Goal: Task Accomplishment & Management: Complete application form

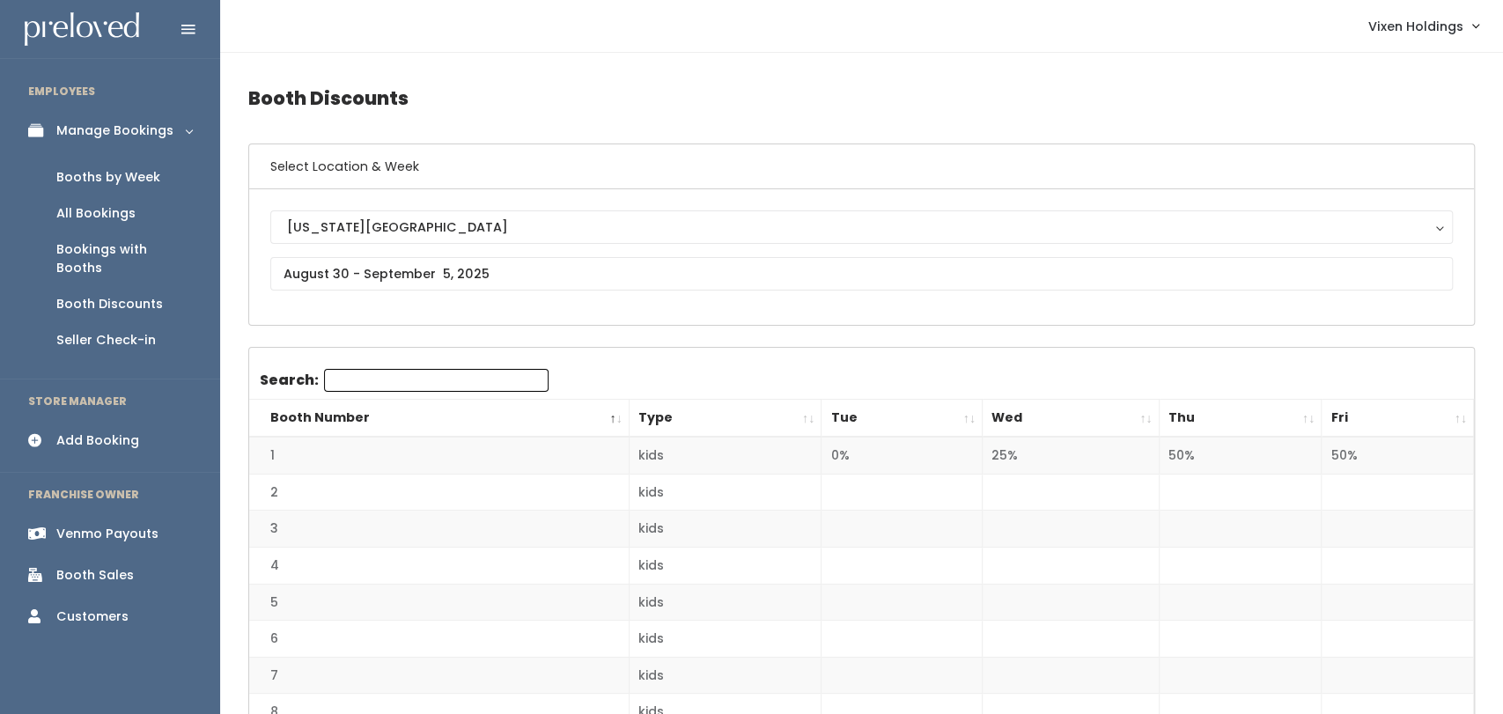
click at [114, 168] on div "Booths by Week" at bounding box center [108, 177] width 104 height 18
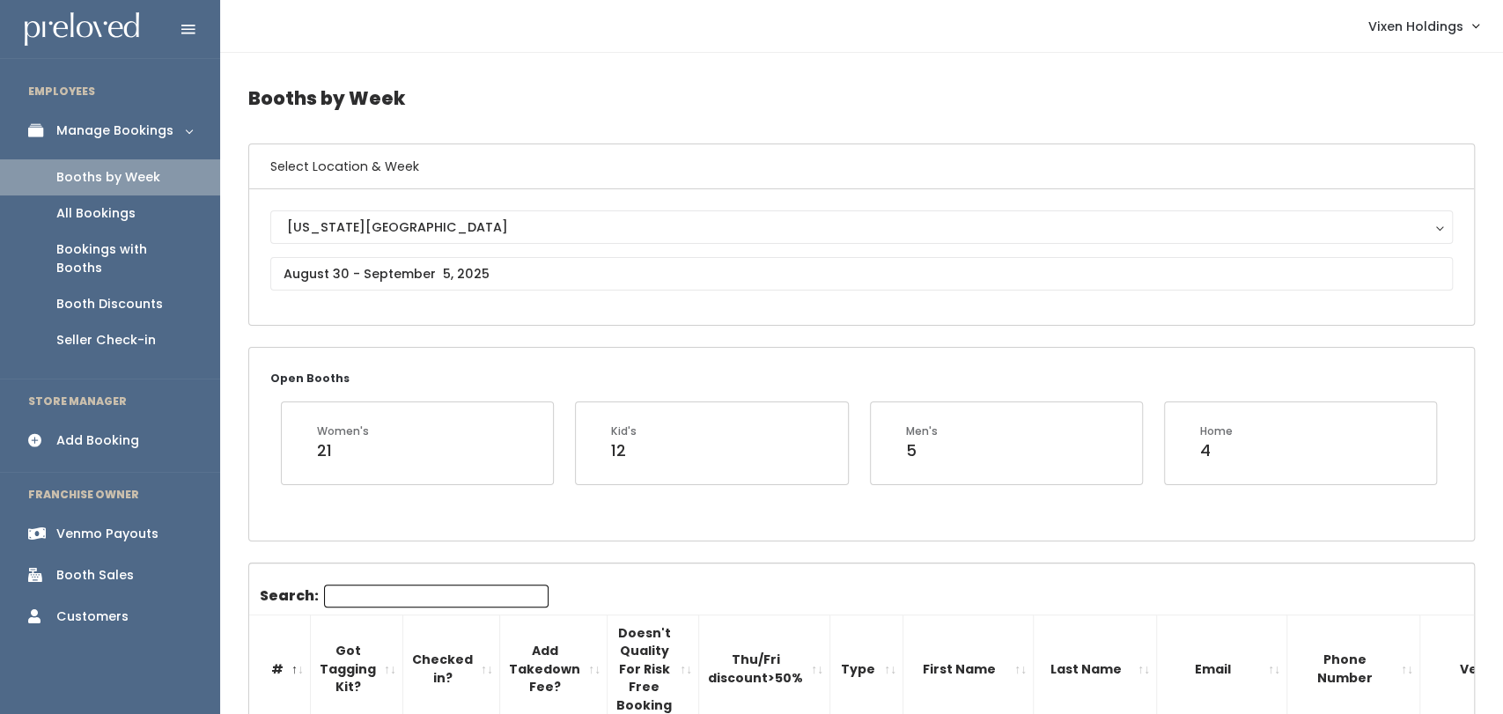
click at [88, 431] on div "Add Booking" at bounding box center [97, 440] width 83 height 18
click at [335, 266] on input "text" at bounding box center [861, 273] width 1182 height 33
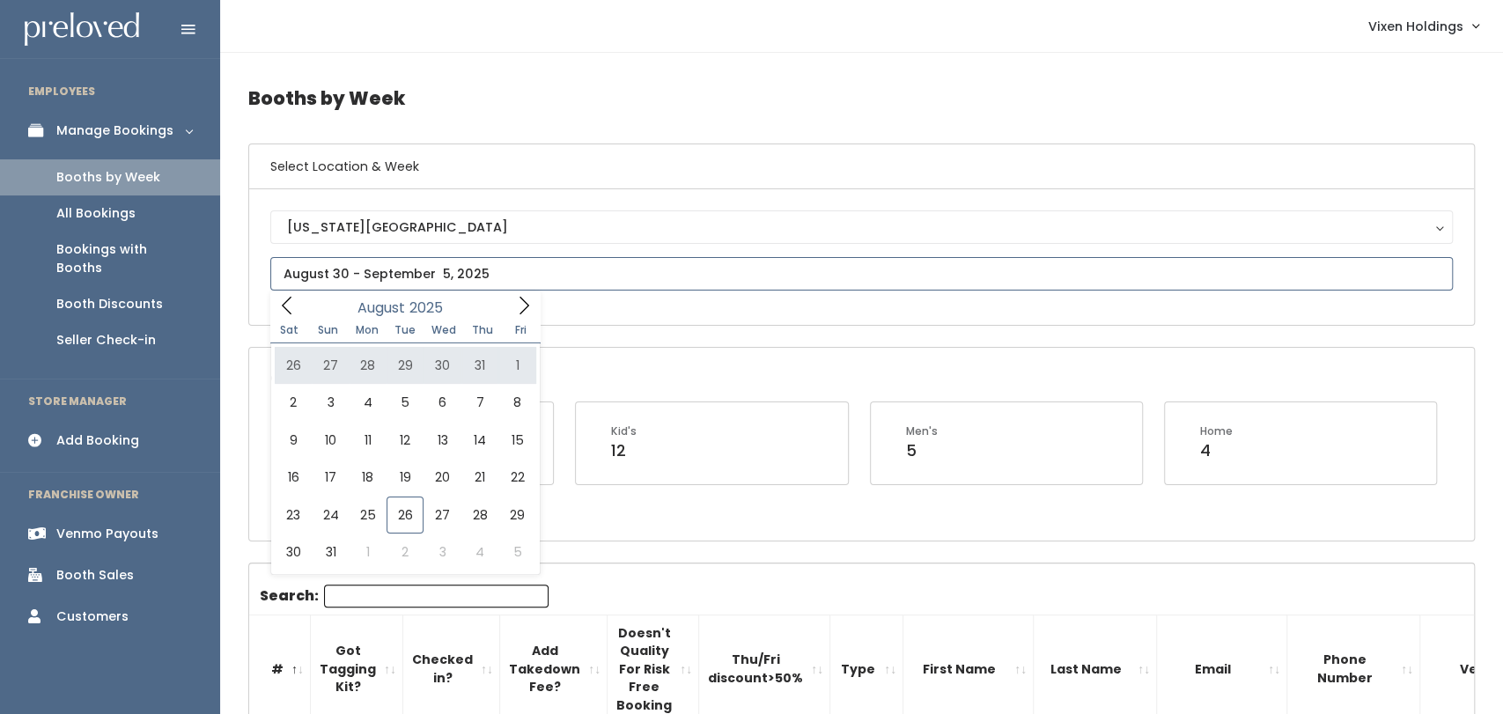
click at [519, 306] on icon at bounding box center [523, 305] width 19 height 19
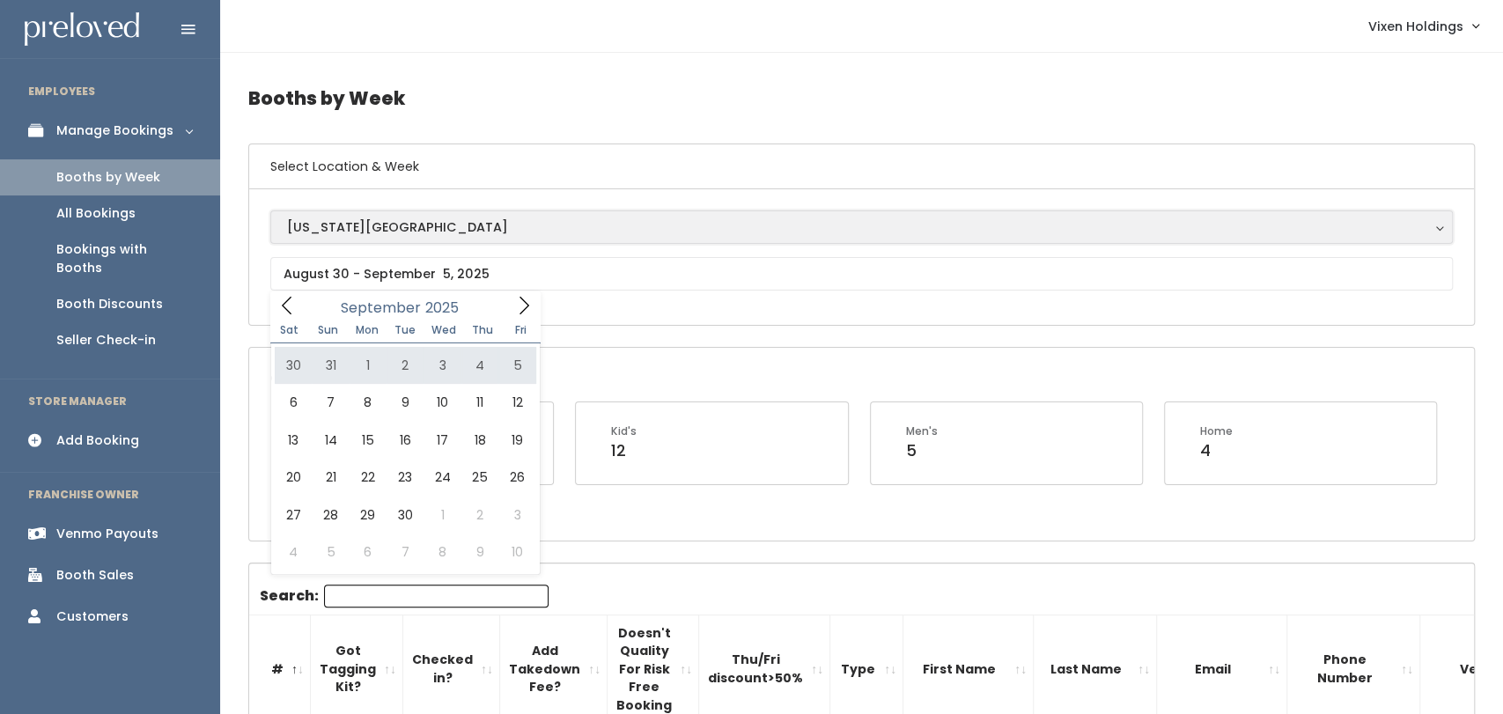
click at [603, 232] on div "[US_STATE][GEOGRAPHIC_DATA]" at bounding box center [861, 226] width 1149 height 19
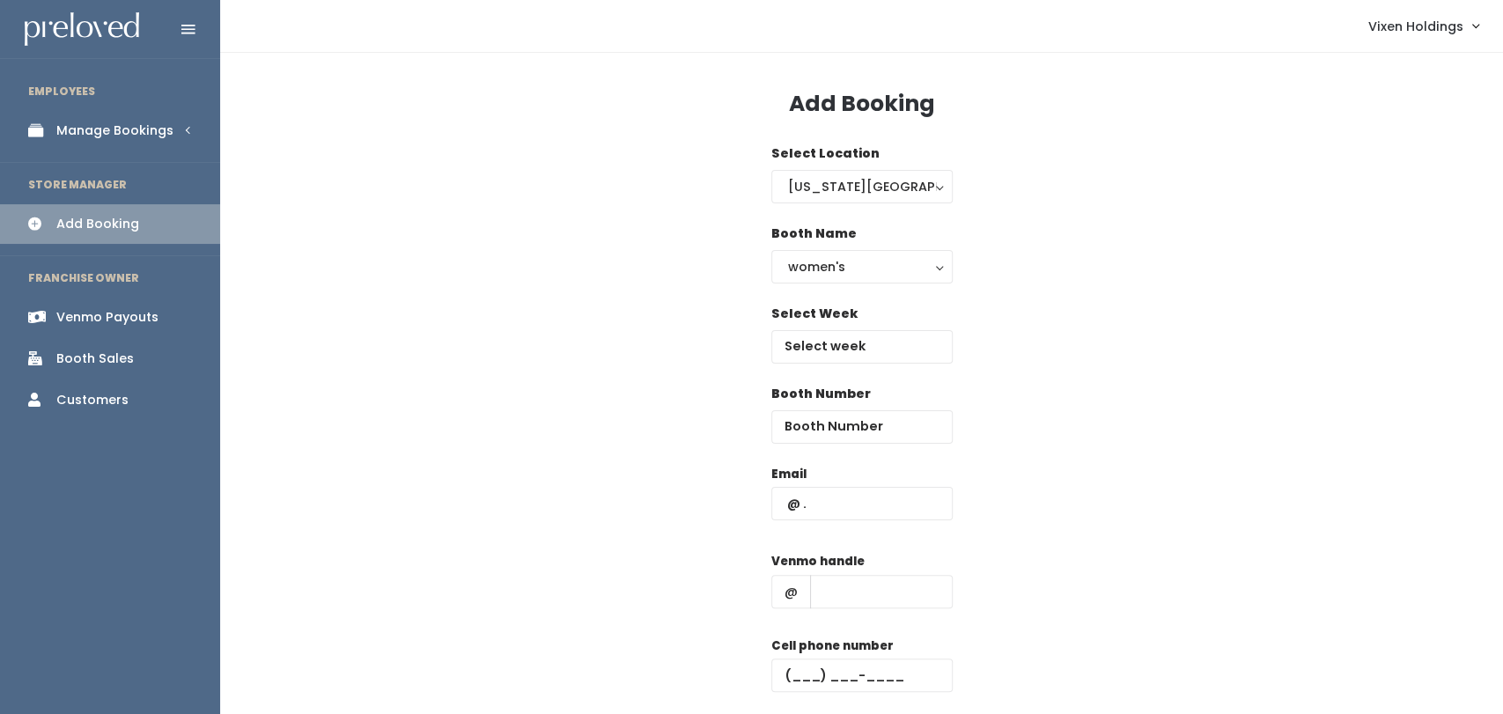
click at [850, 452] on div "Booth Number" at bounding box center [861, 425] width 181 height 80
click at [878, 401] on div "Booth Number" at bounding box center [861, 414] width 181 height 59
click at [855, 447] on div "Booth Number" at bounding box center [861, 425] width 181 height 80
click at [883, 415] on input "number" at bounding box center [861, 426] width 181 height 33
type input "56"
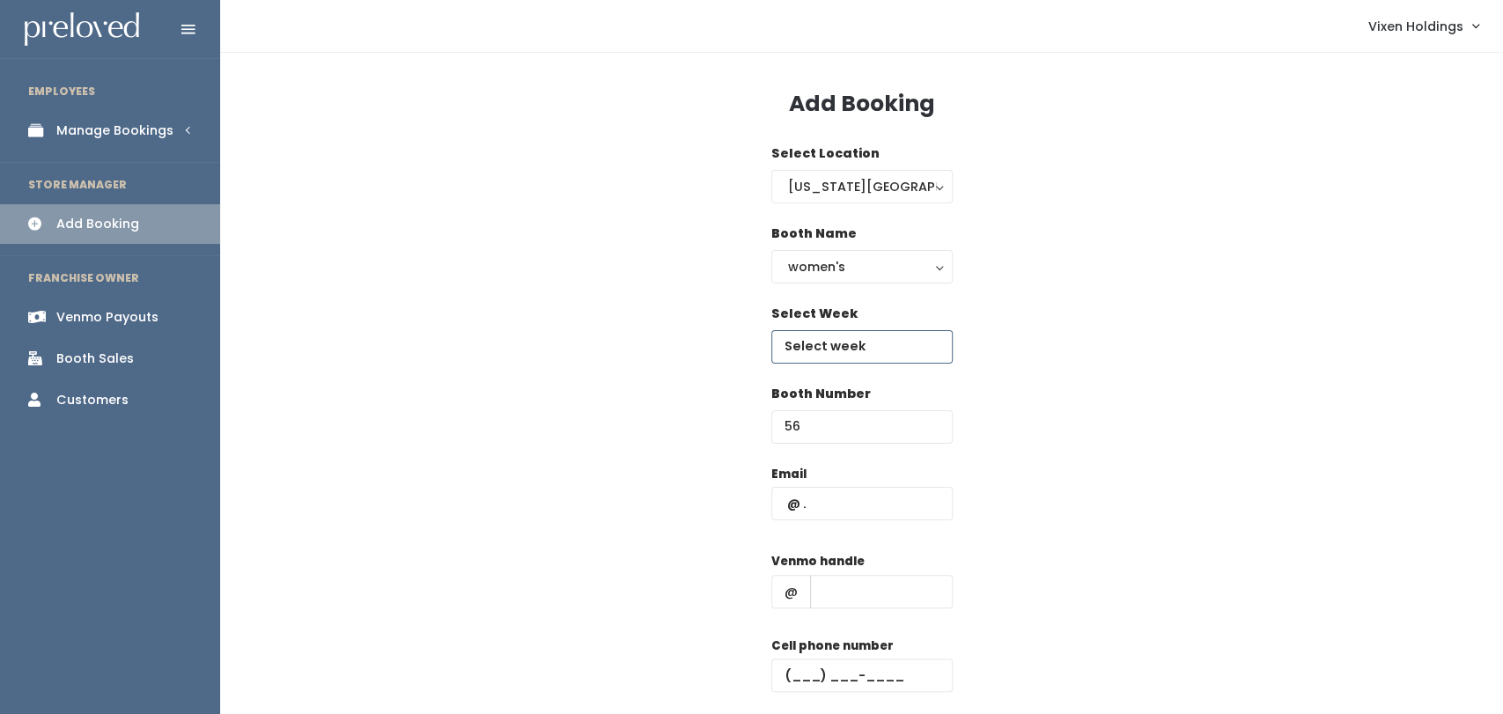
click at [881, 353] on body "EMPLOYEES Manage Bookings Booths by Week All Bookings Bookings with Booths Boot…" at bounding box center [751, 421] width 1503 height 843
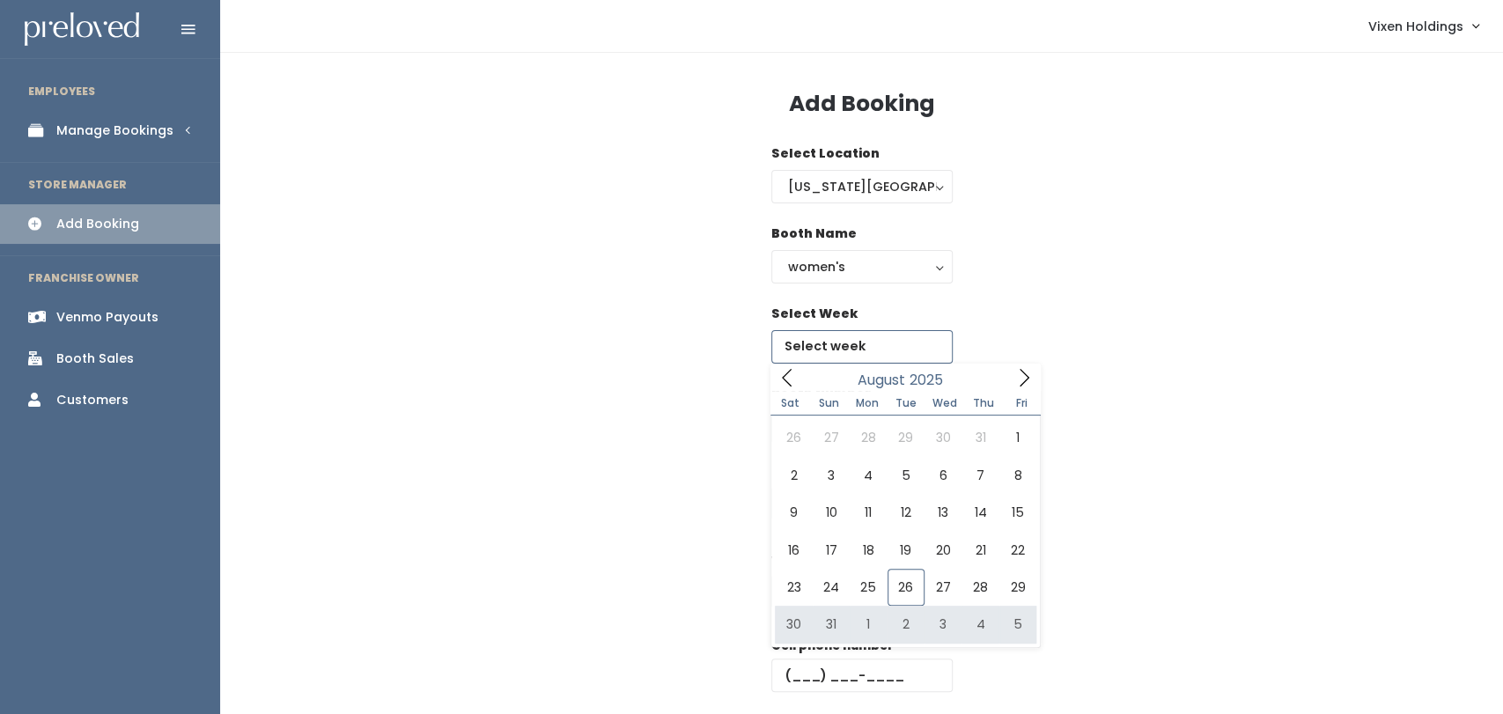
type input "August 30 to September 5"
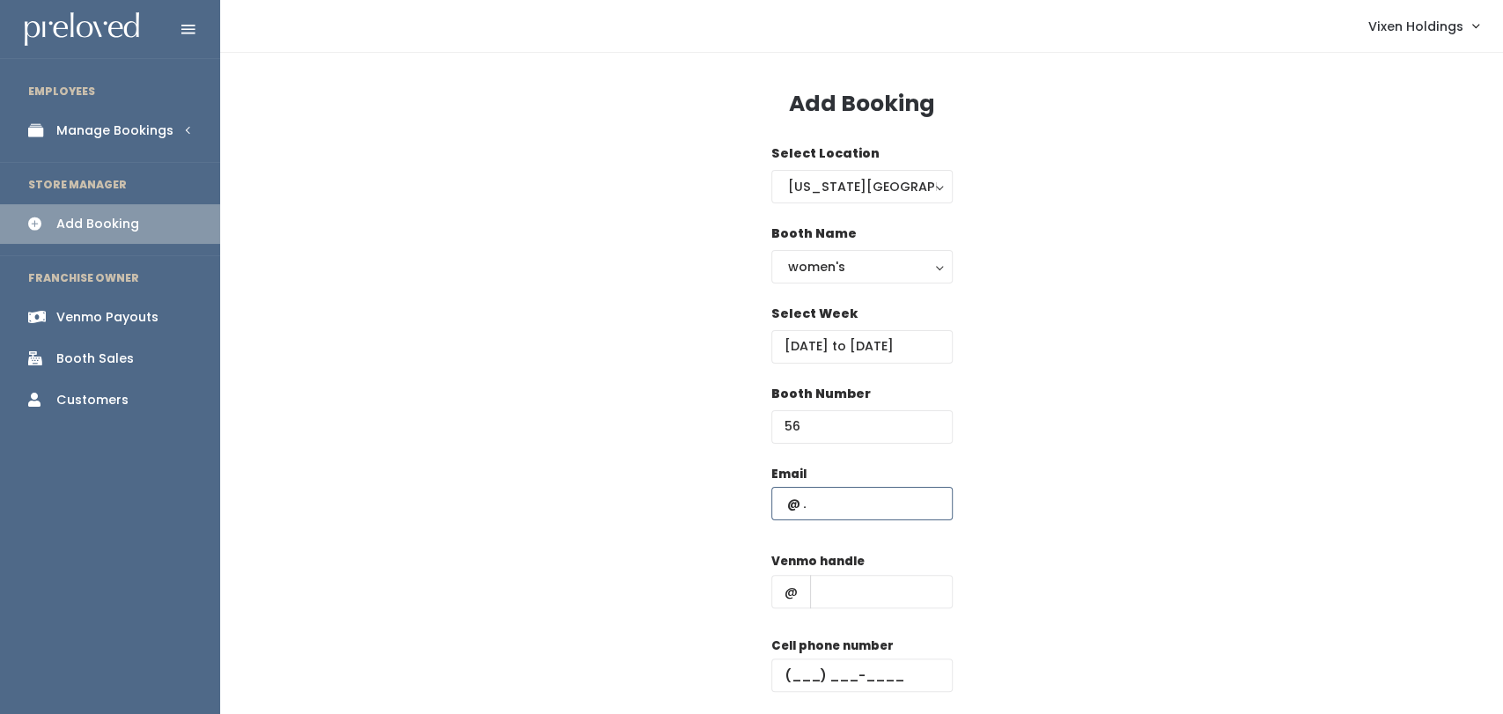
click at [841, 511] on input "text" at bounding box center [861, 503] width 181 height 33
type input "[EMAIL_ADDRESS][DOMAIN_NAME]"
click at [878, 606] on input "text" at bounding box center [881, 591] width 143 height 33
type input "[PERSON_NAME]-131"
click at [844, 269] on div "women's" at bounding box center [862, 266] width 148 height 19
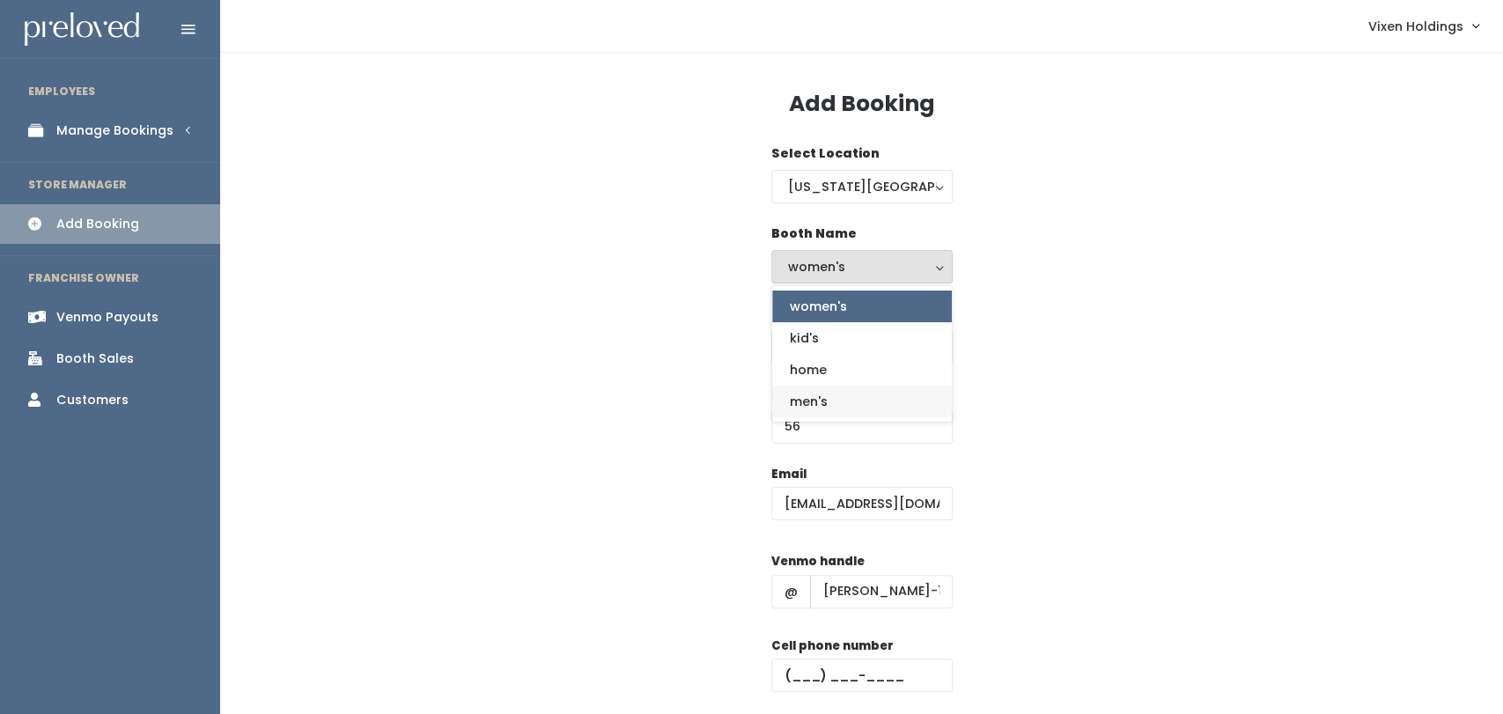
click at [827, 399] on span "men's" at bounding box center [809, 401] width 38 height 19
select select "mens"
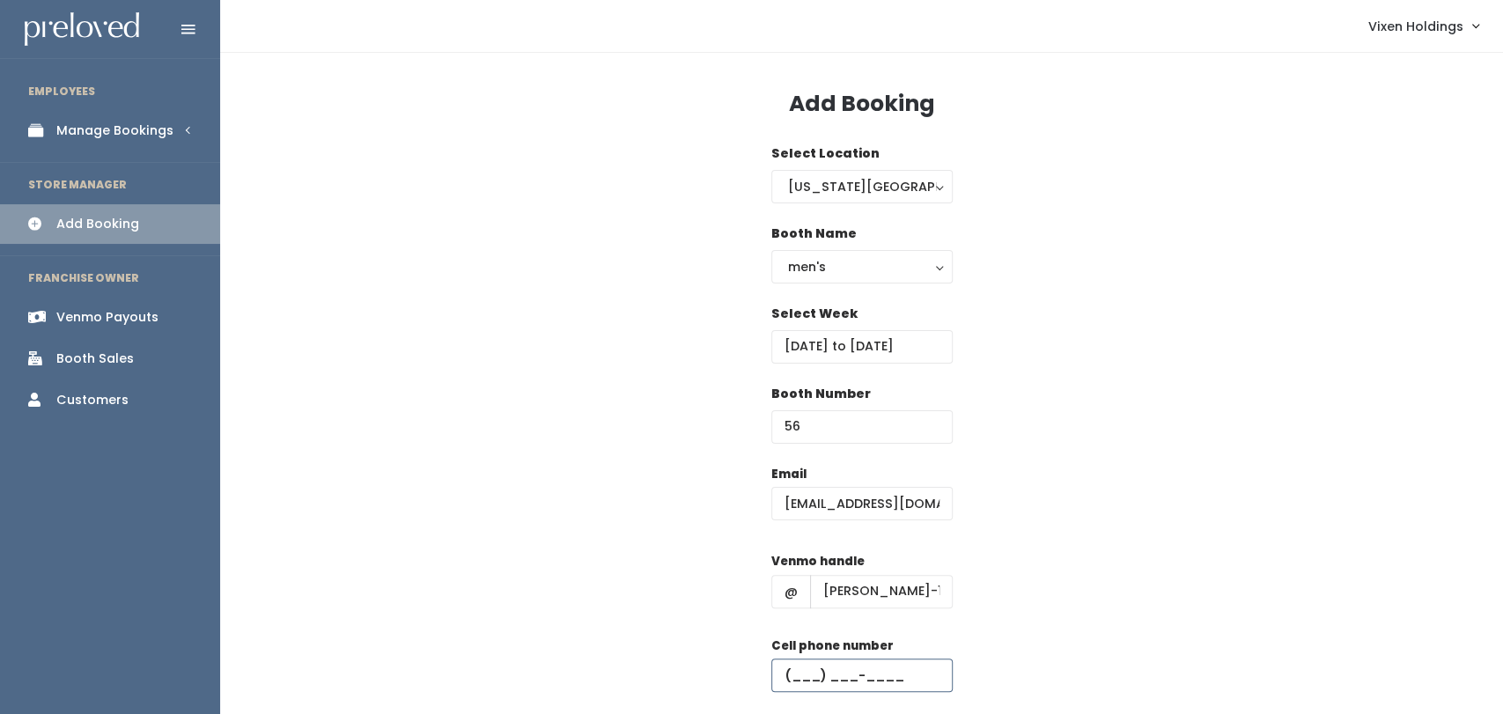
click at [792, 671] on input "text" at bounding box center [861, 675] width 181 height 33
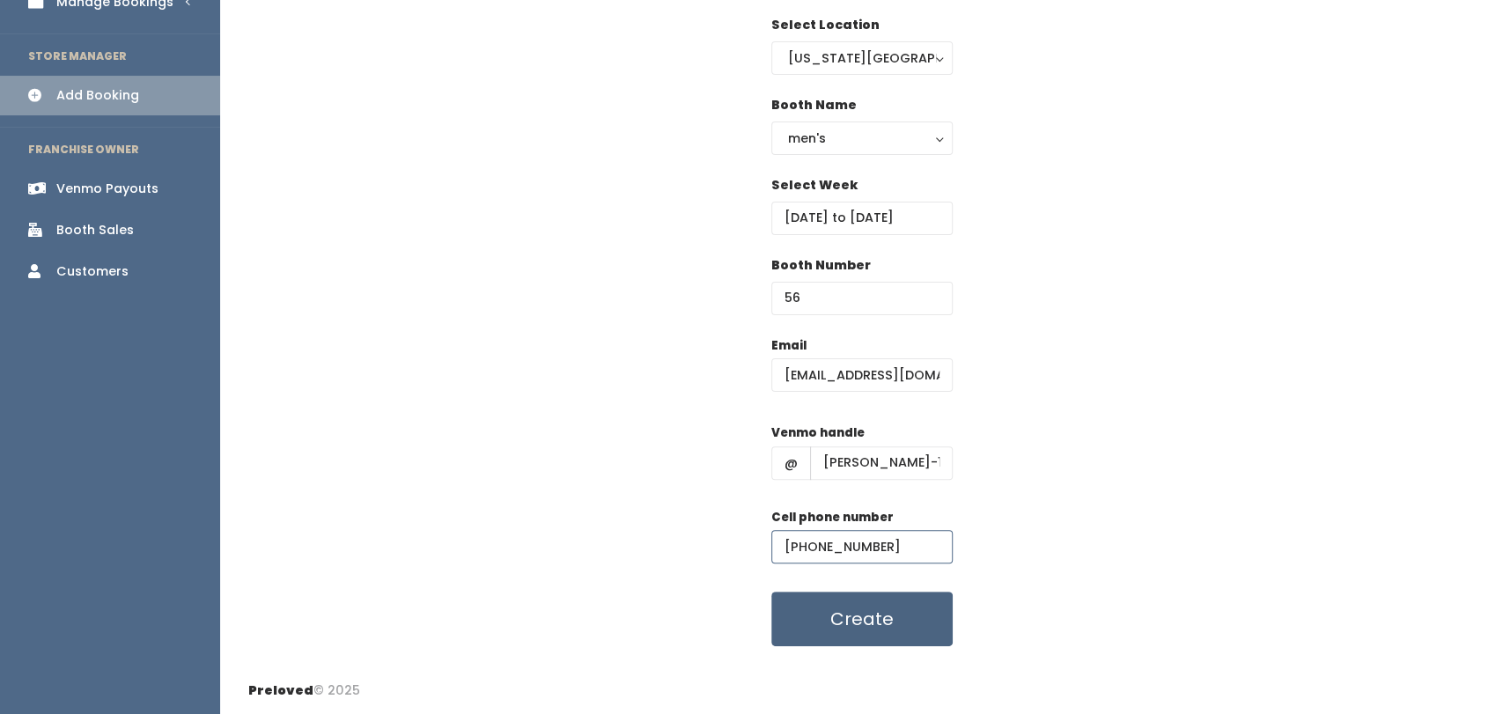
type input "[PHONE_NUMBER]"
click at [866, 630] on button "Create" at bounding box center [861, 619] width 181 height 55
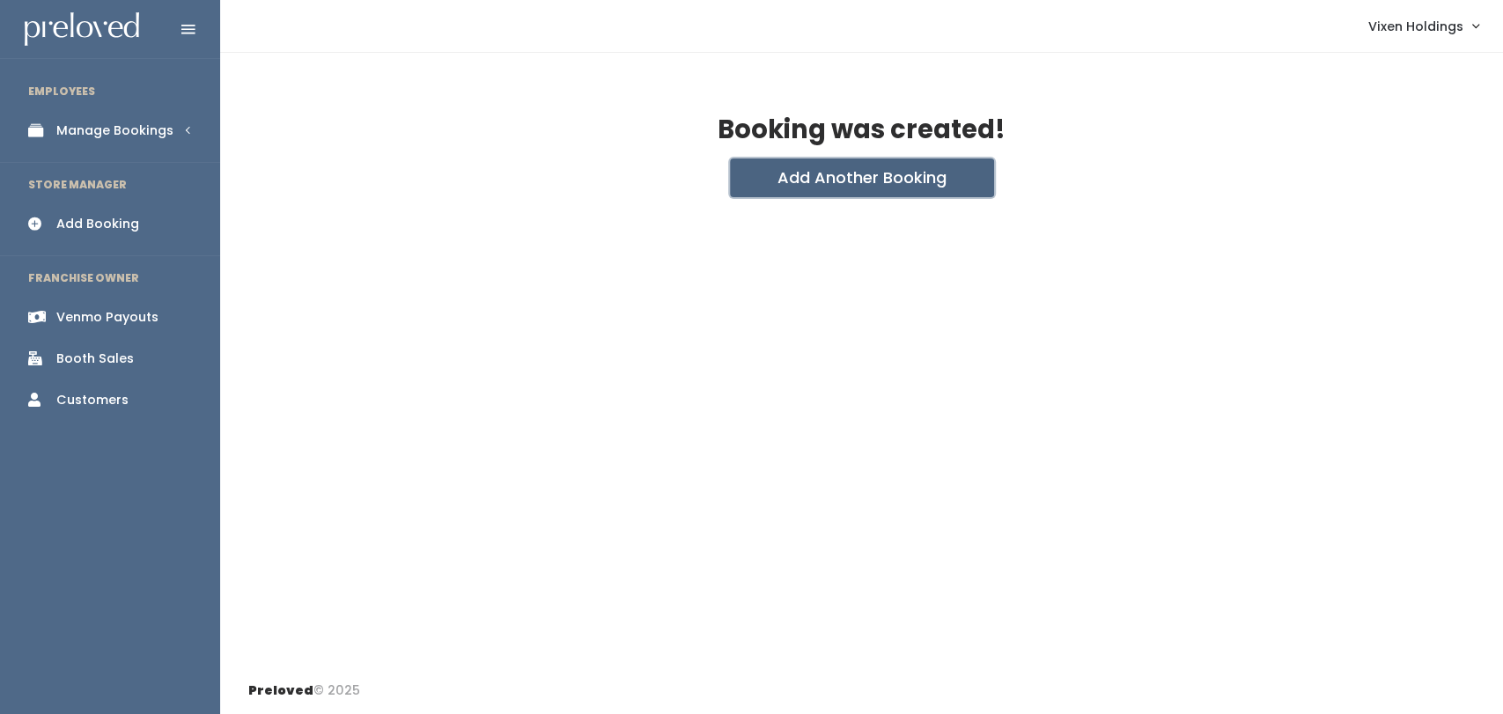
click at [759, 172] on button "Add Another Booking" at bounding box center [862, 177] width 264 height 39
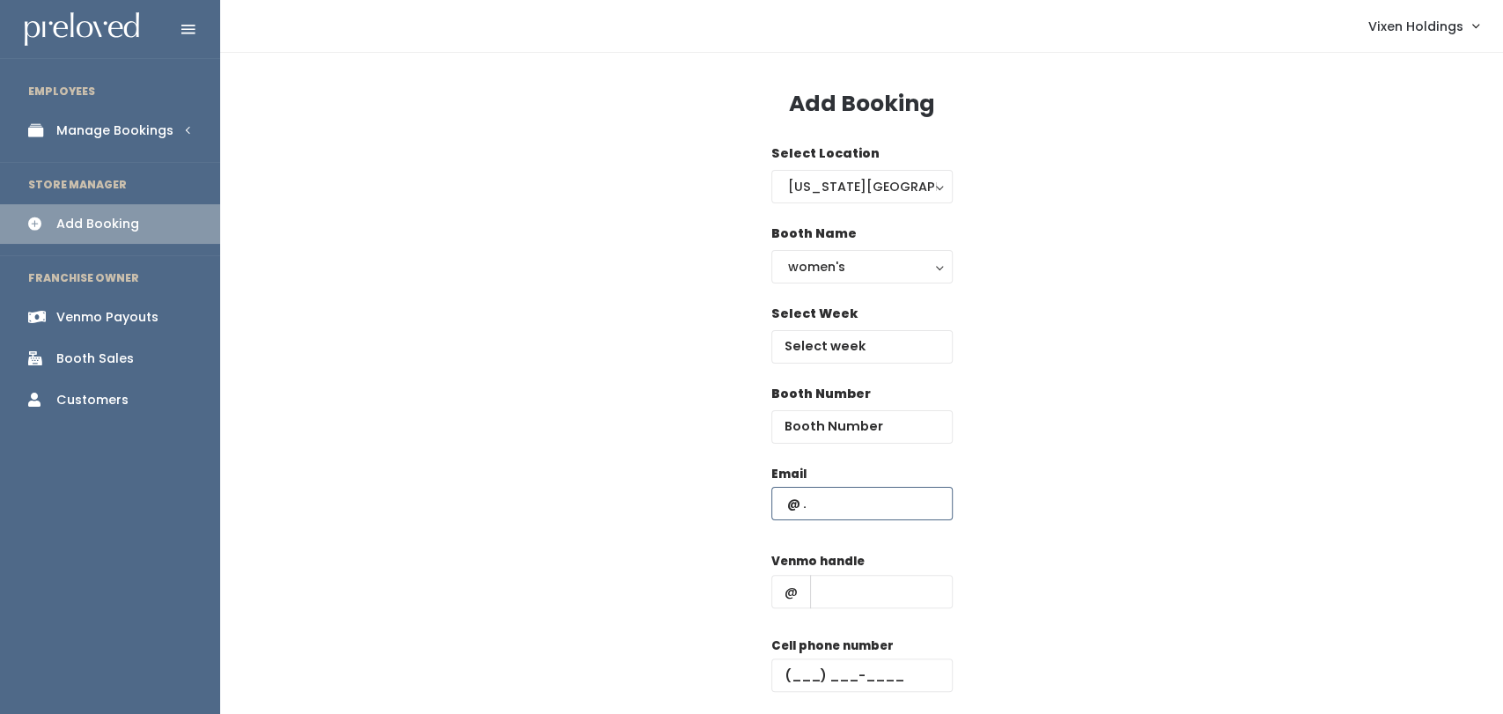
click at [834, 501] on input "text" at bounding box center [861, 503] width 181 height 33
click at [805, 438] on input "number" at bounding box center [861, 426] width 181 height 33
click at [804, 421] on input "number" at bounding box center [861, 426] width 181 height 33
type input "56"
click at [811, 331] on input "text" at bounding box center [861, 346] width 181 height 33
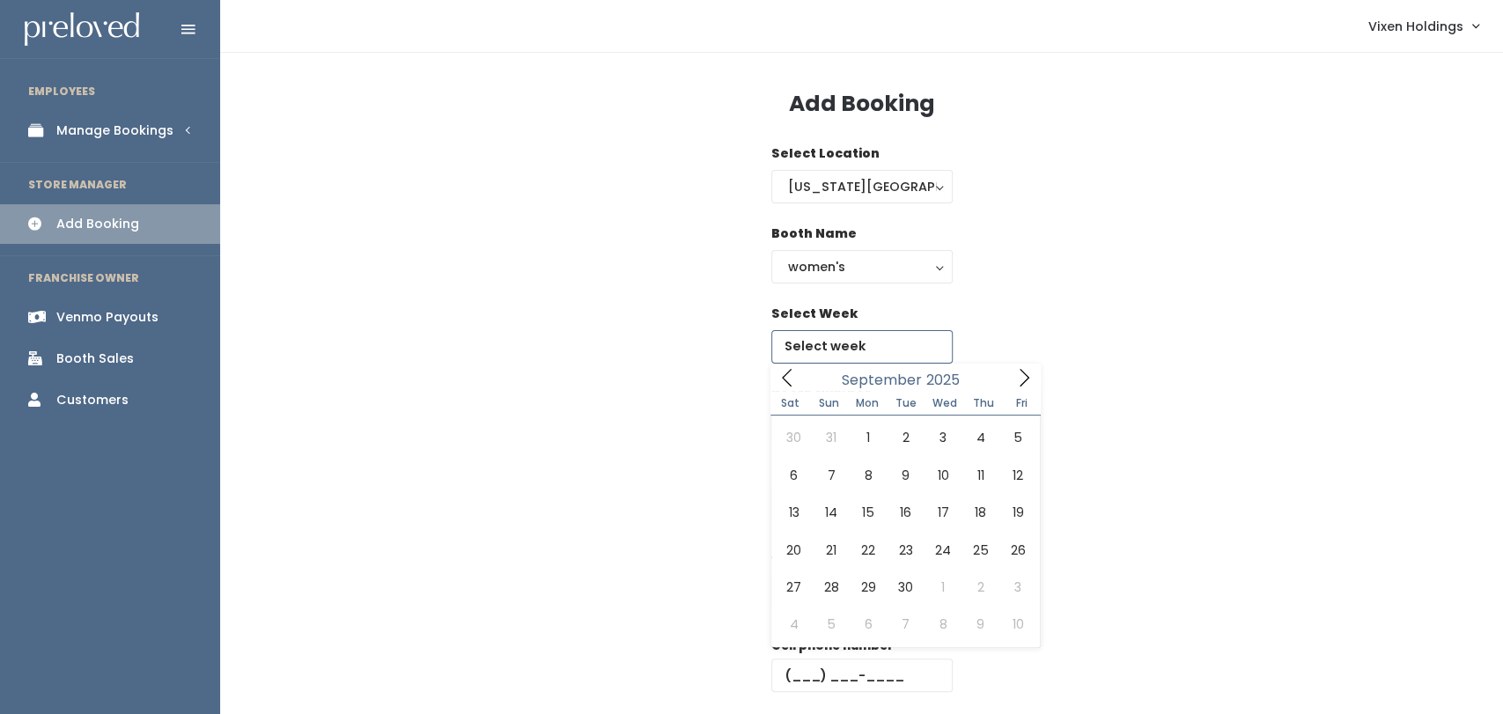
click at [1023, 379] on icon at bounding box center [1023, 377] width 19 height 19
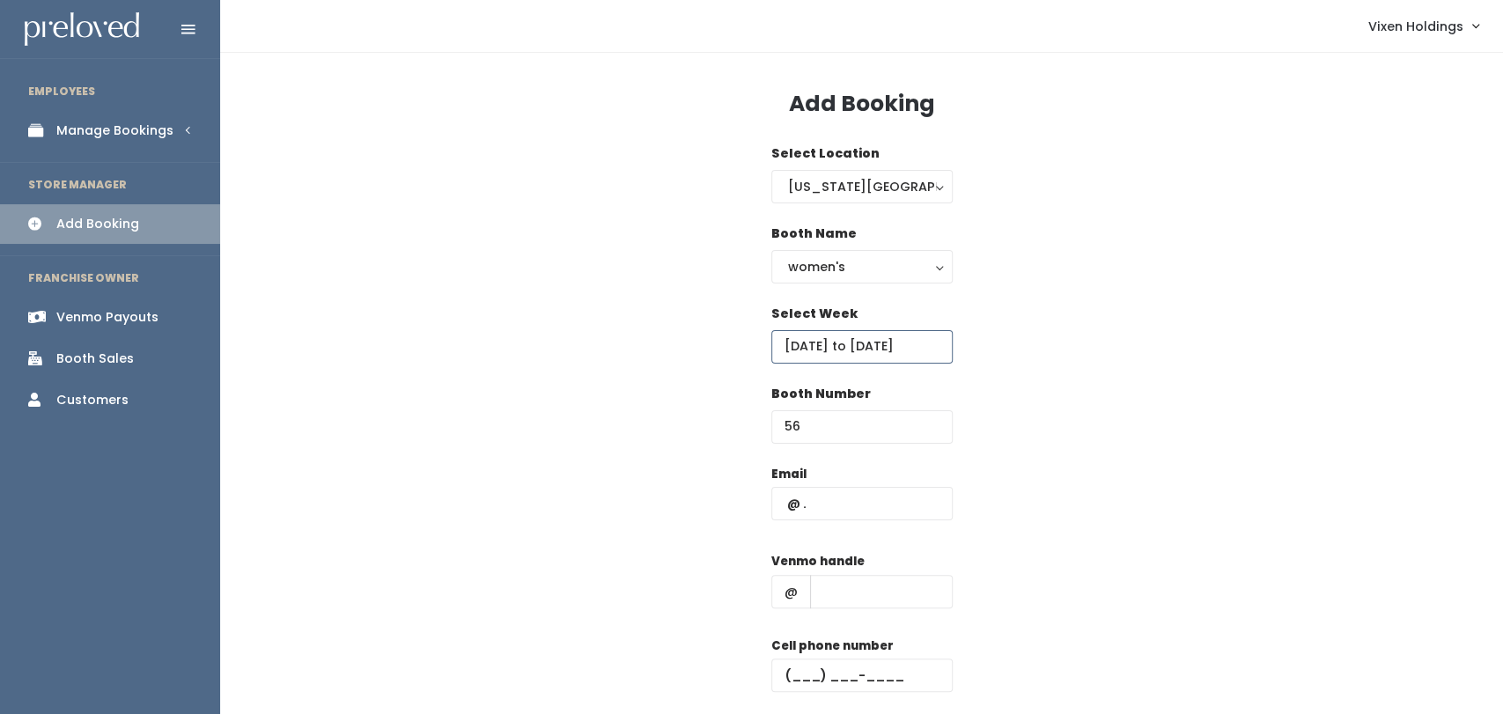
click at [897, 345] on body "EMPLOYEES Manage Bookings Booths by Week All Bookings Bookings with Booths Boot…" at bounding box center [751, 421] width 1503 height 843
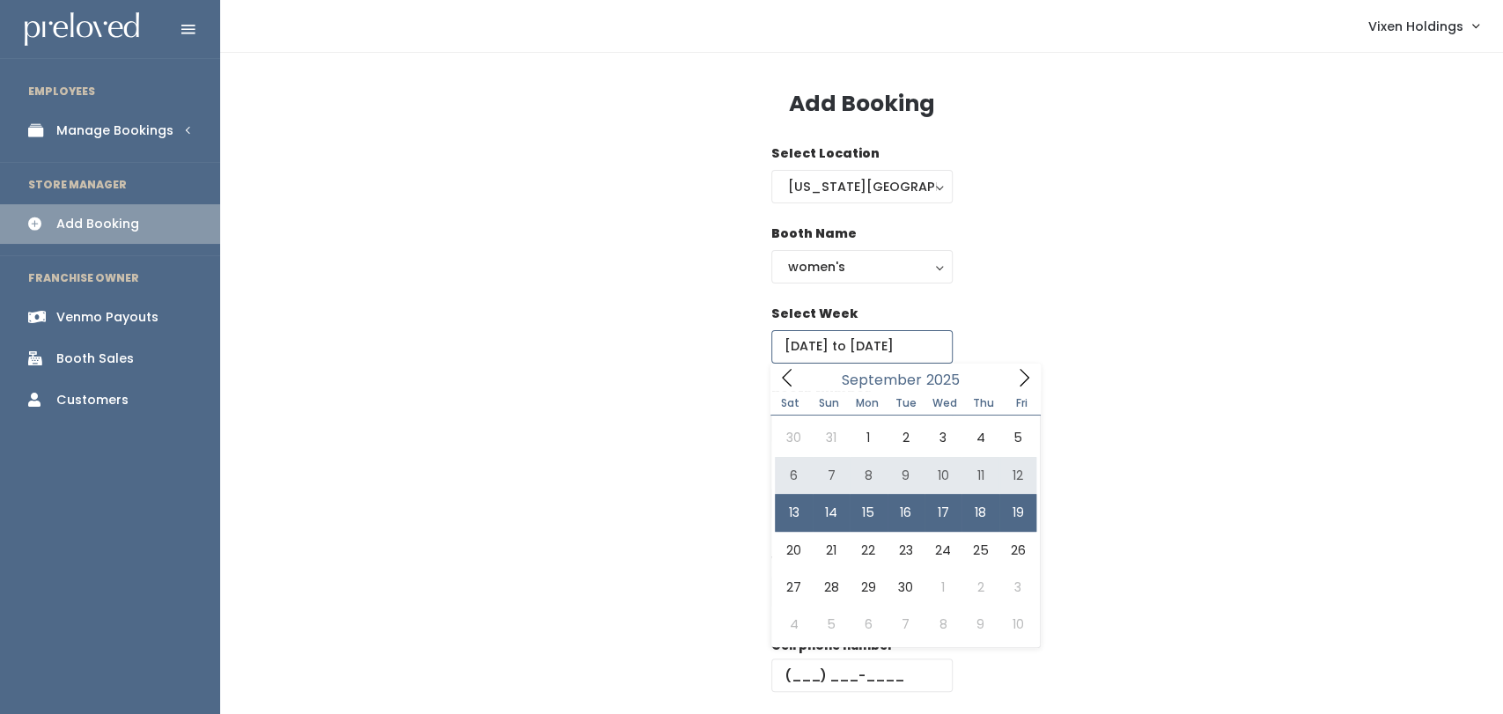
type input "[DATE] to [DATE]"
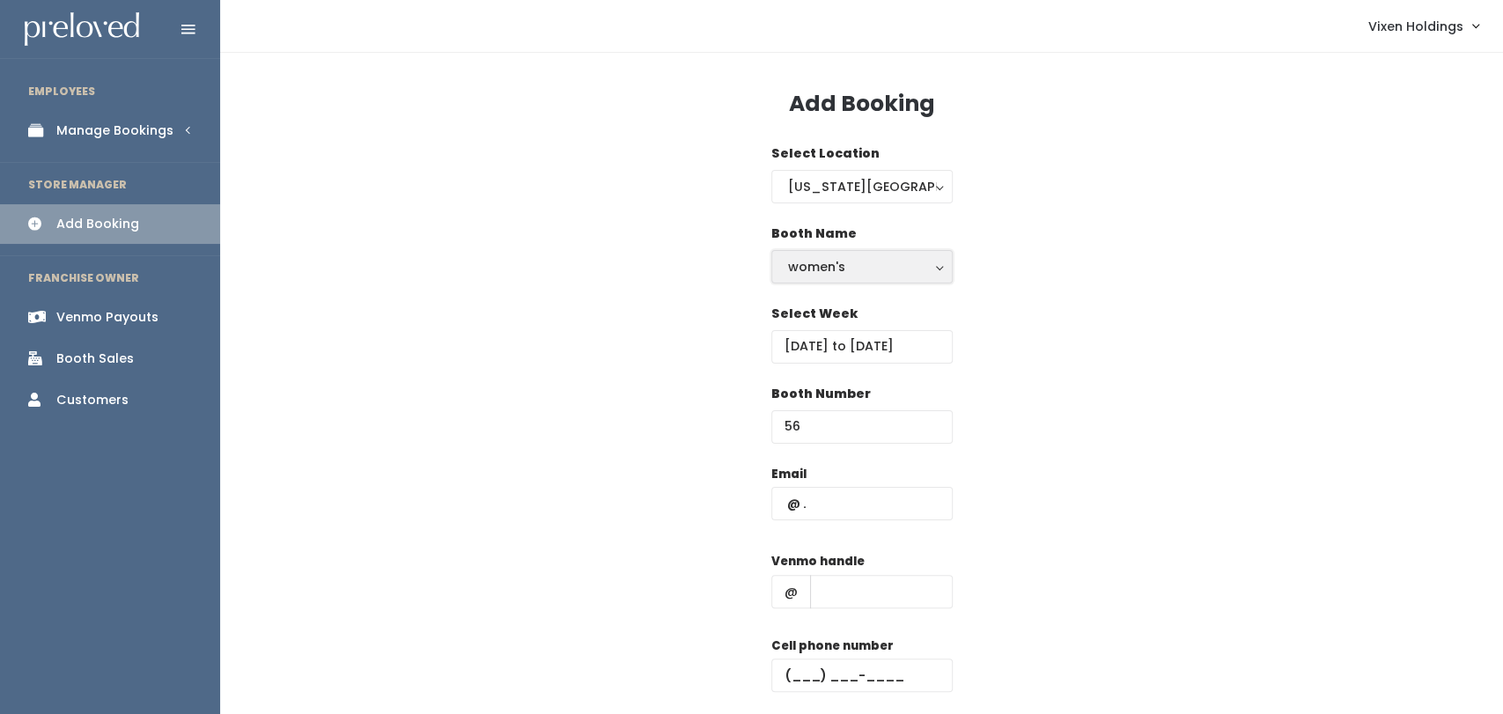
click at [832, 253] on button "women's" at bounding box center [861, 266] width 181 height 33
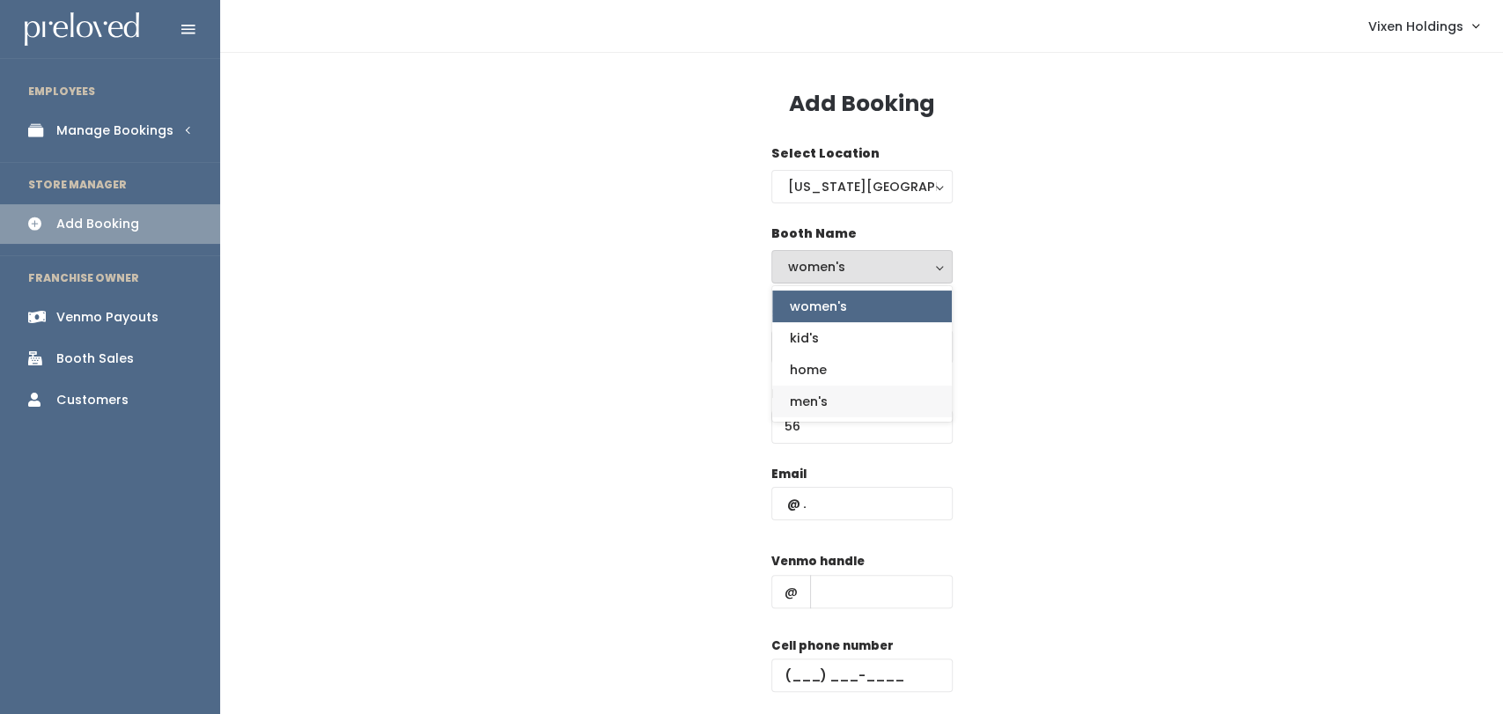
click at [811, 401] on span "men's" at bounding box center [809, 401] width 38 height 19
select select "mens"
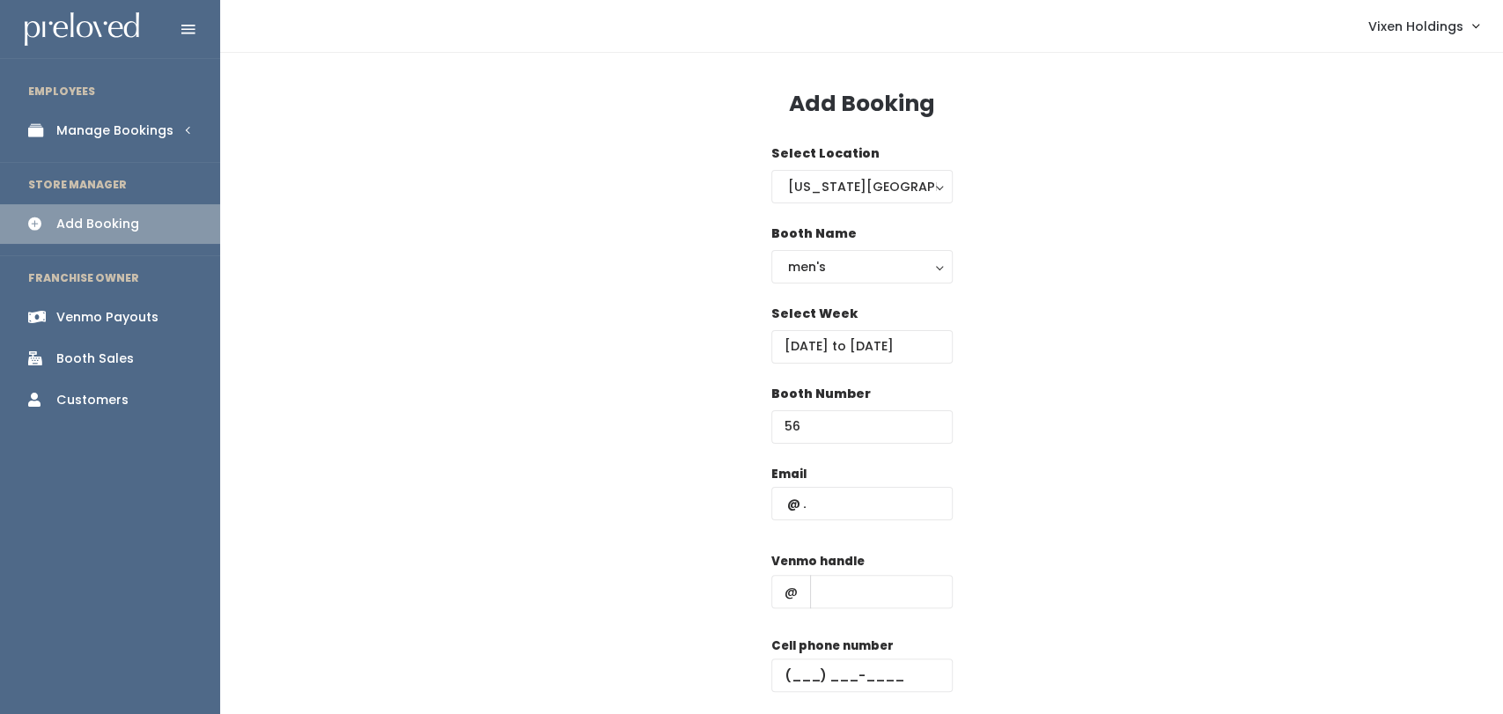
click at [842, 521] on div "Email" at bounding box center [861, 502] width 181 height 74
click at [827, 484] on div "Email" at bounding box center [861, 502] width 181 height 74
click at [827, 492] on input "text" at bounding box center [861, 503] width 181 height 33
paste input "[EMAIL_ADDRESS][DOMAIN_NAME]"
type input "[EMAIL_ADDRESS][DOMAIN_NAME]"
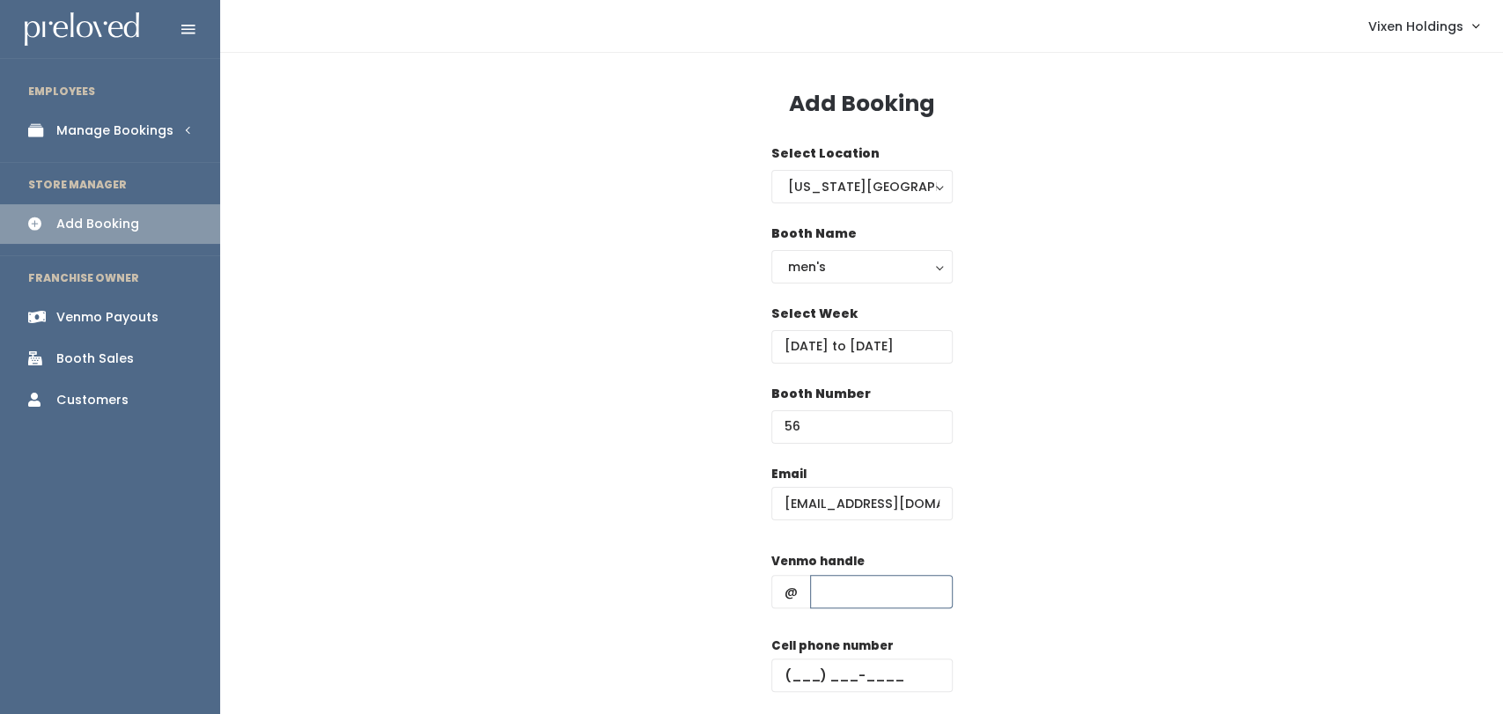
click at [861, 600] on input "text" at bounding box center [881, 591] width 143 height 33
paste input "[PERSON_NAME]-131"
type input "[PERSON_NAME]-131"
click at [803, 665] on input "text" at bounding box center [861, 674] width 181 height 33
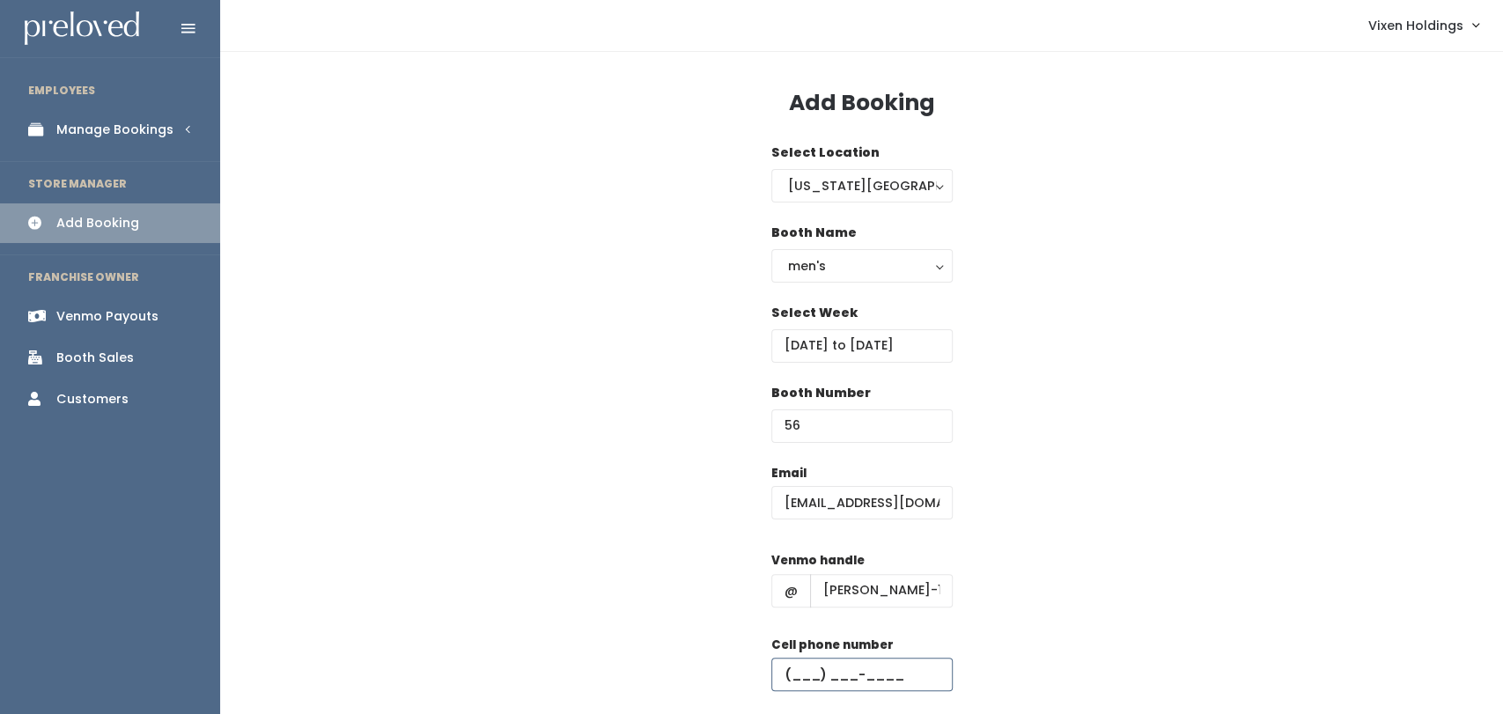
paste input "[PHONE_NUMBER]"
type input "[PHONE_NUMBER]"
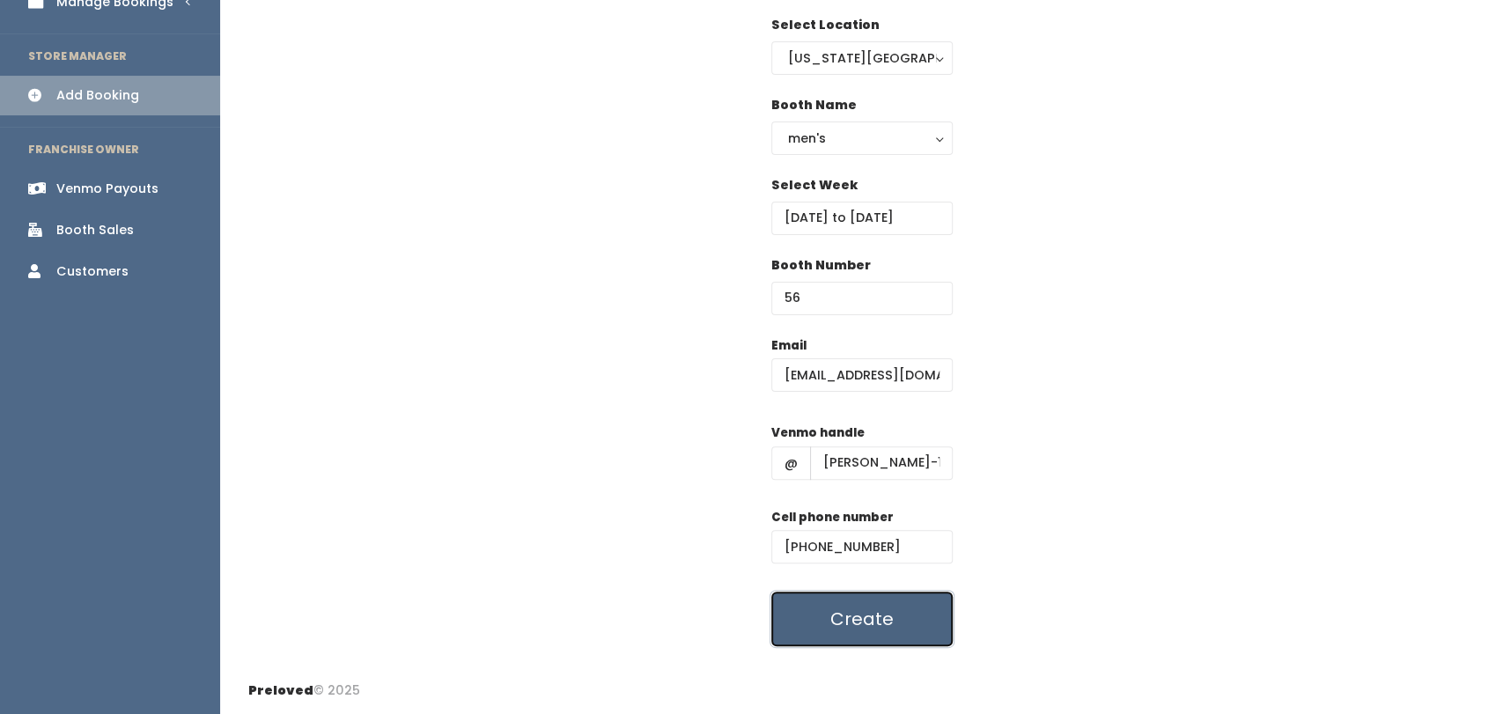
click at [826, 632] on button "Create" at bounding box center [861, 619] width 181 height 55
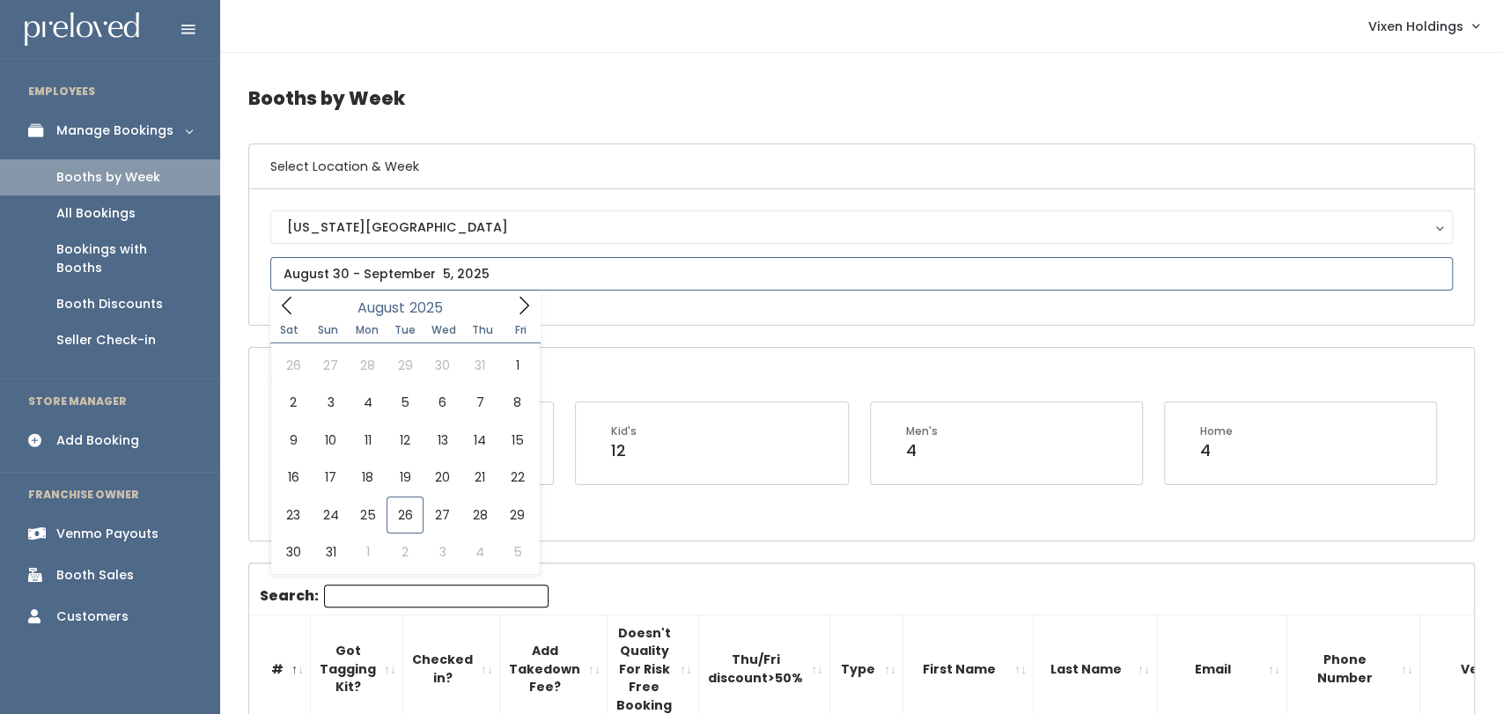
click at [395, 273] on input "text" at bounding box center [861, 273] width 1182 height 33
click at [528, 299] on icon at bounding box center [523, 305] width 19 height 19
type input "[DATE] to [DATE]"
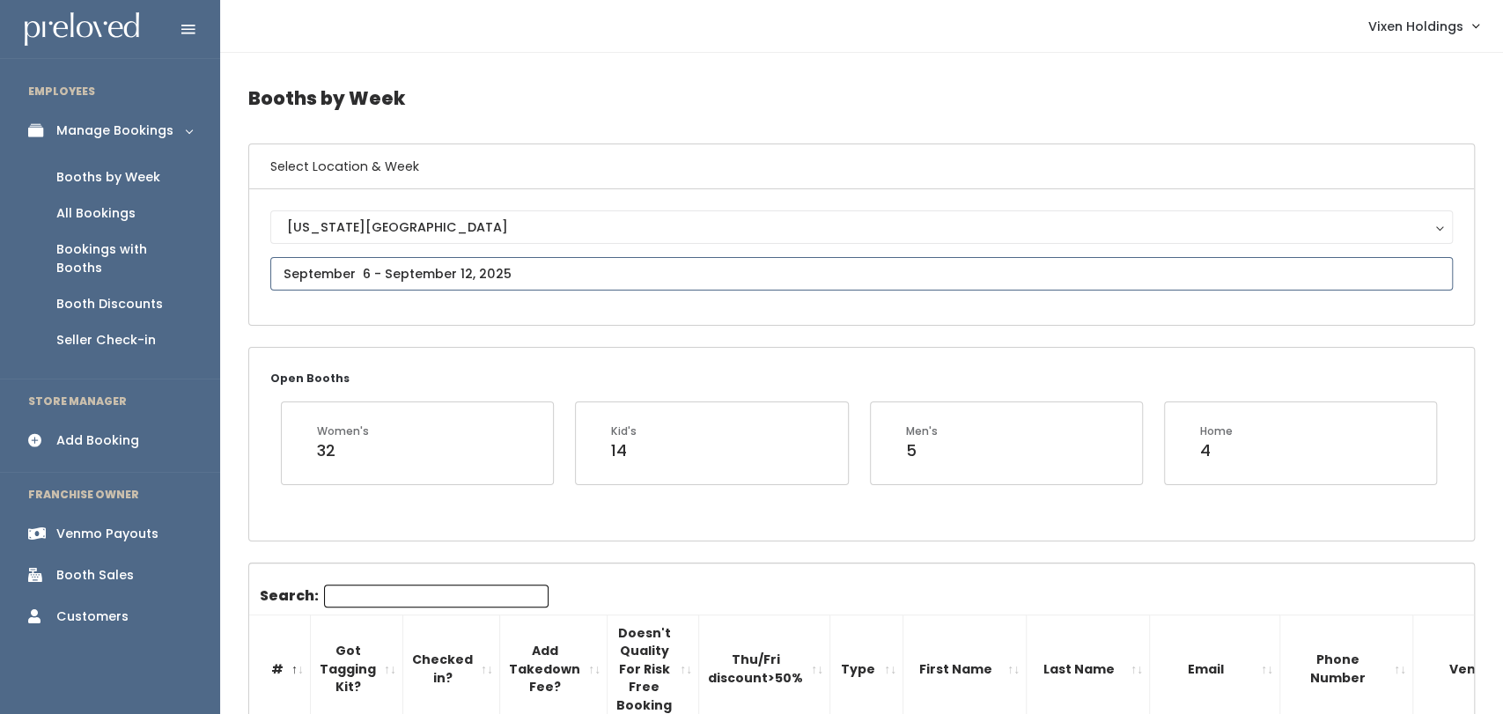
click at [478, 264] on input "text" at bounding box center [861, 273] width 1182 height 33
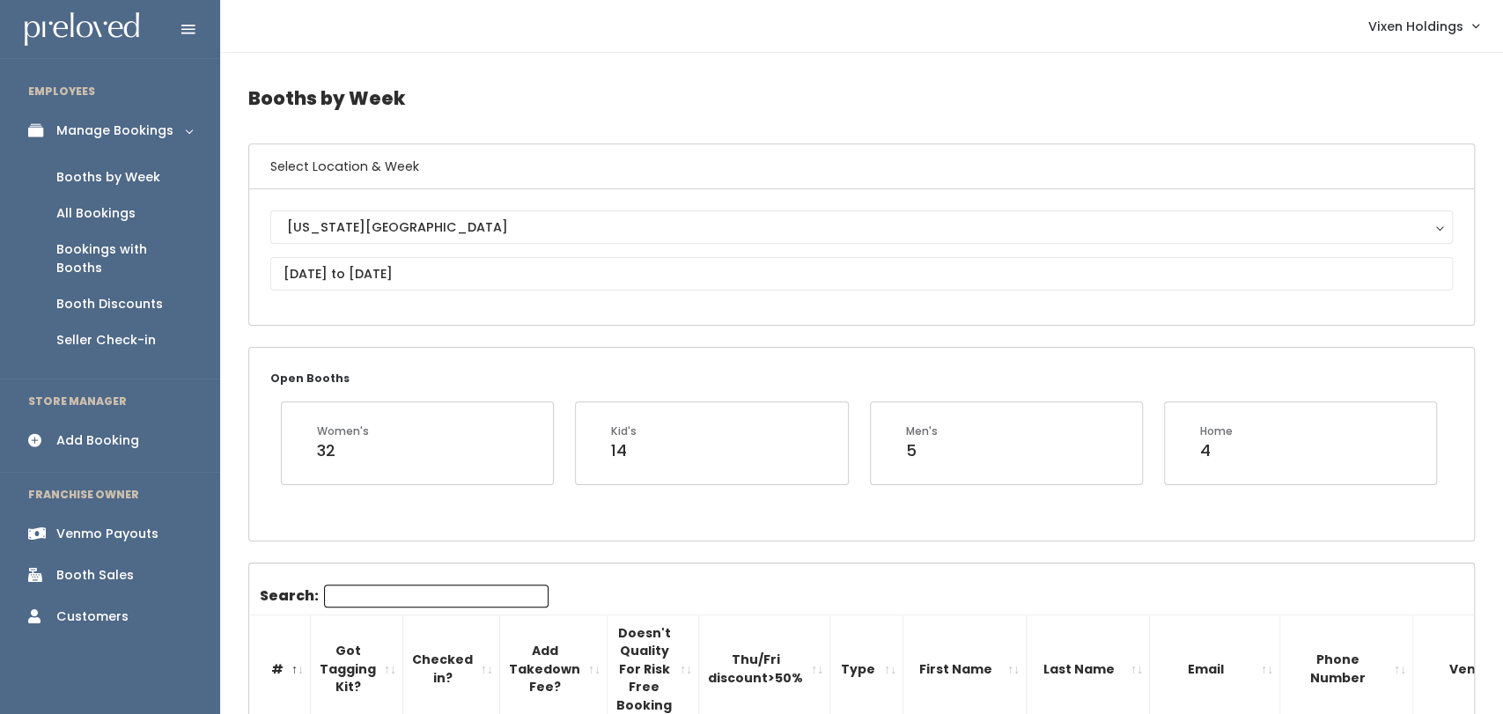
click at [911, 351] on div "Open Booths Women's 32 Kid's 14 Men's 5 Home 4" at bounding box center [861, 444] width 1225 height 192
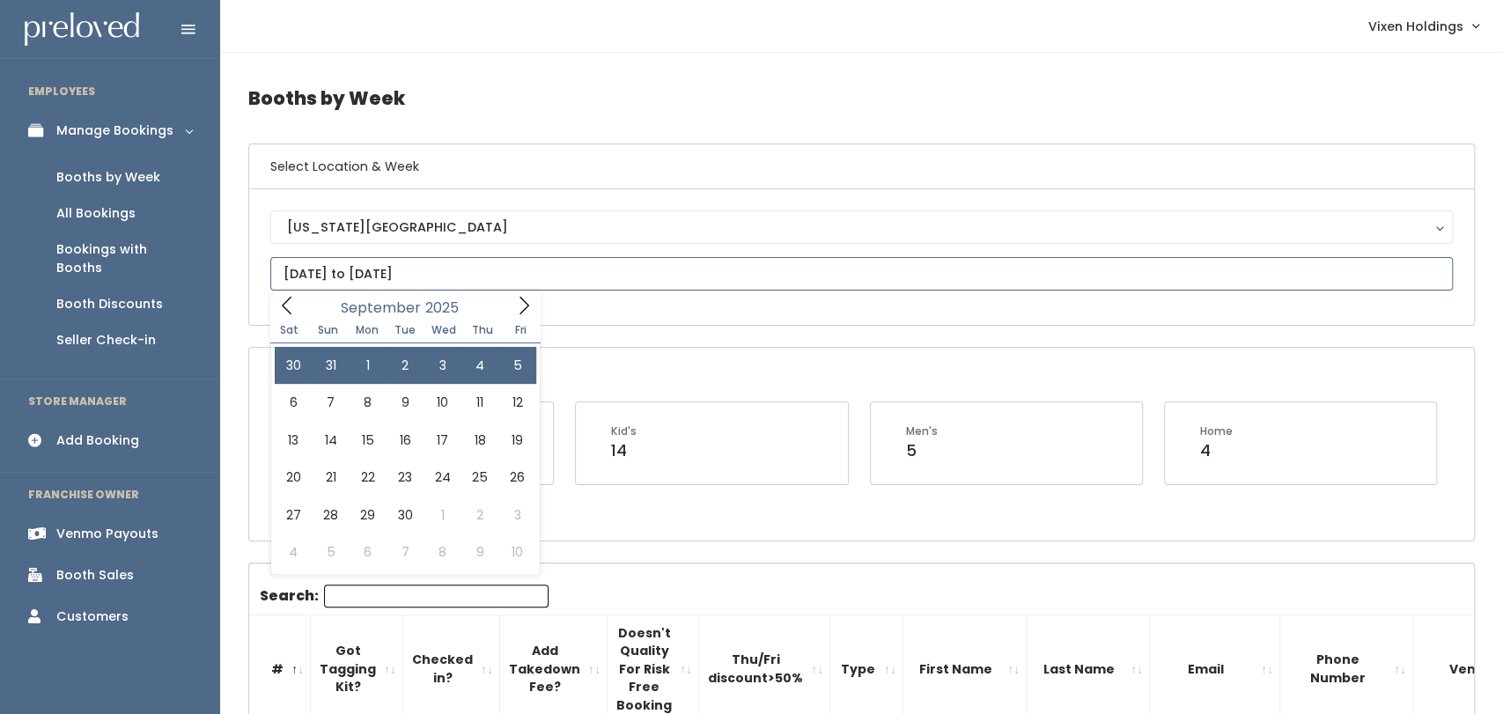
type input "August 30 to September 5"
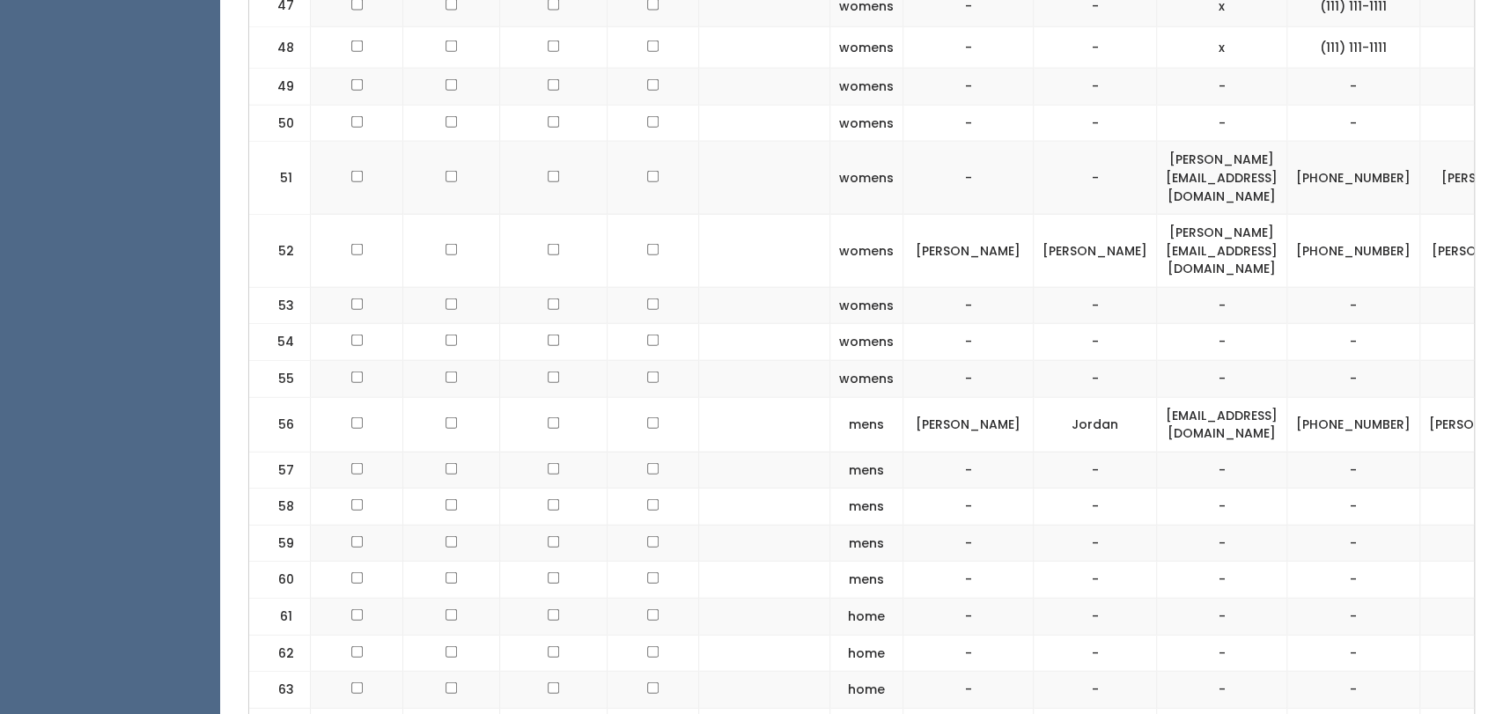
scroll to position [2853, 0]
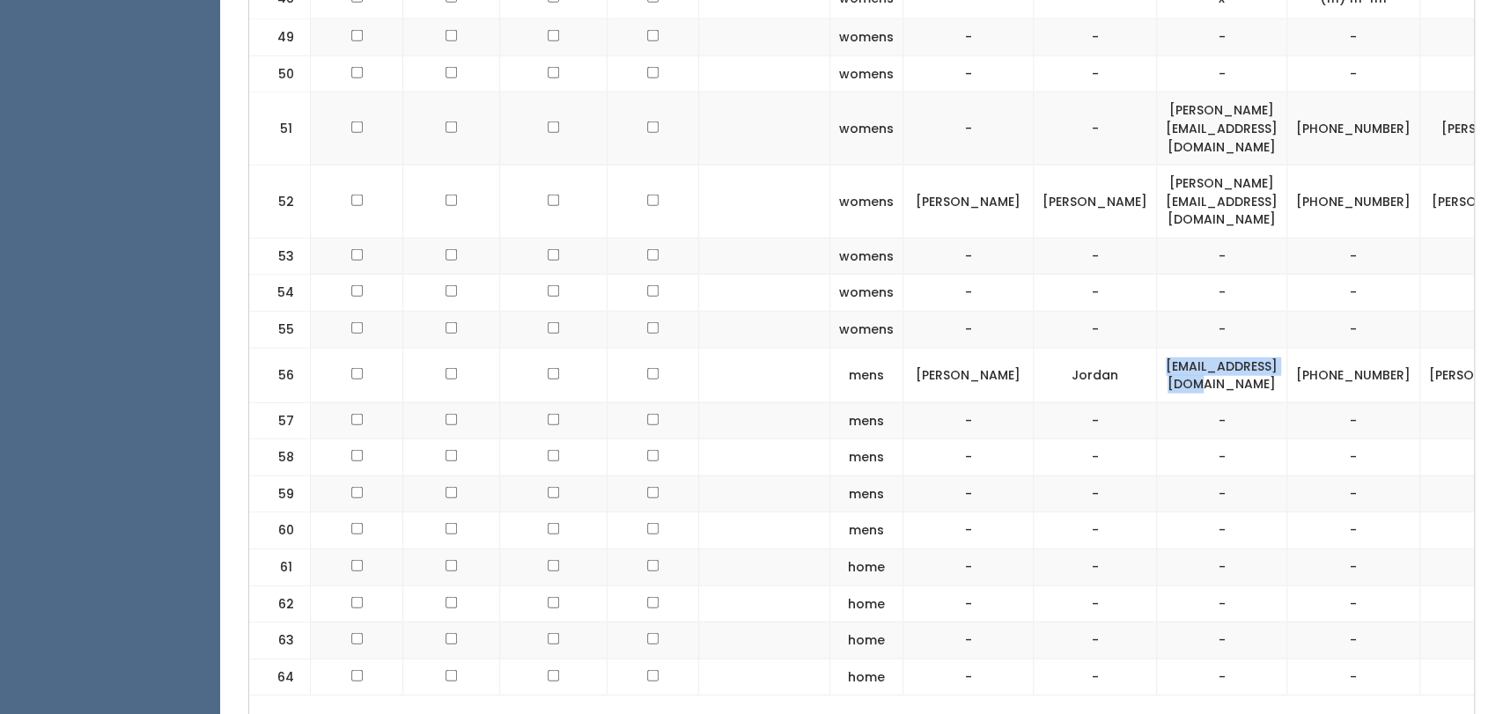
drag, startPoint x: 1157, startPoint y: 264, endPoint x: 1316, endPoint y: 266, distance: 159.4
click at [1287, 348] on td "[EMAIL_ADDRESS][DOMAIN_NAME]" at bounding box center [1222, 375] width 130 height 55
copy td "[EMAIL_ADDRESS][DOMAIN_NAME]"
drag, startPoint x: 1391, startPoint y: 271, endPoint x: 1352, endPoint y: 253, distance: 42.9
click at [1352, 348] on td "(405) 641-9179" at bounding box center [1353, 375] width 133 height 55
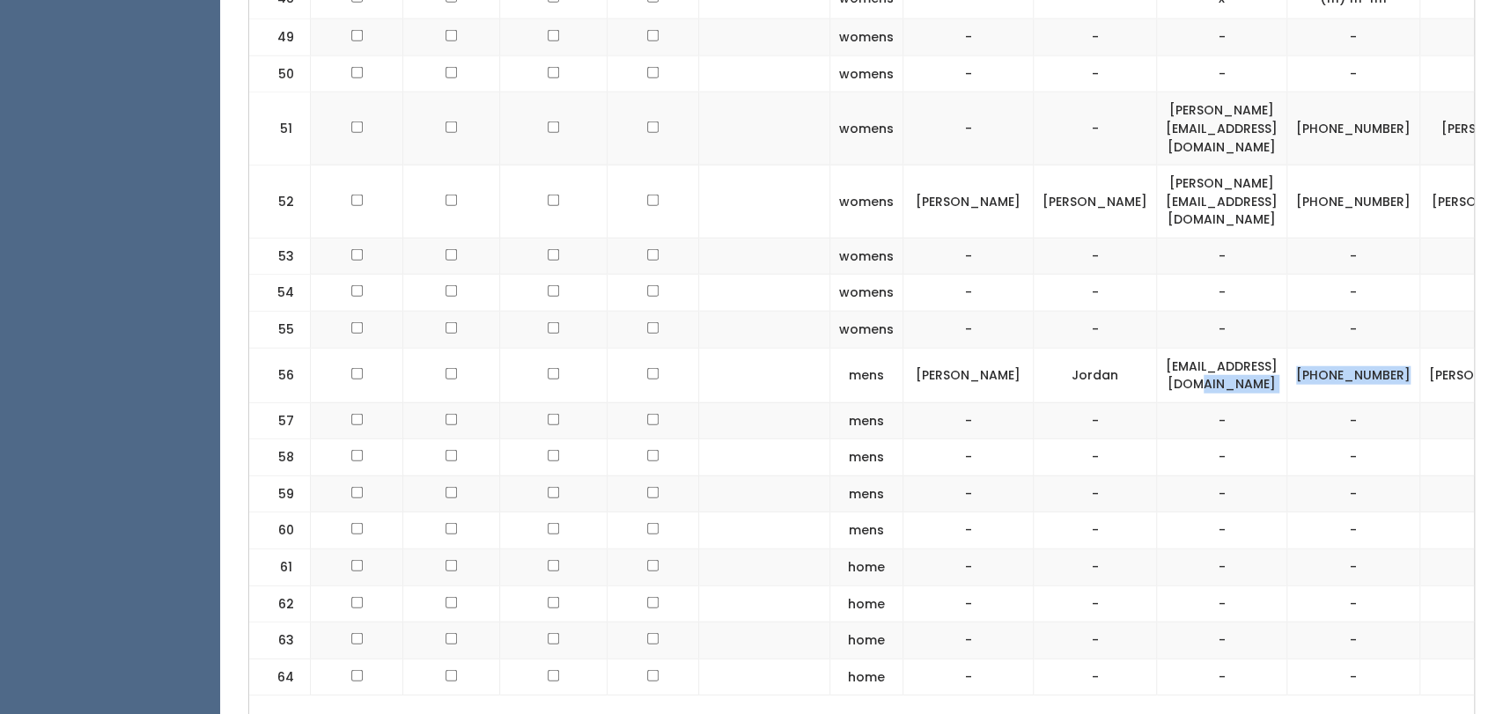
drag, startPoint x: 1403, startPoint y: 273, endPoint x: 1323, endPoint y: 250, distance: 82.5
click at [1323, 348] on tr "56 mens Jason Jordan jjordan71@gmail.com (405) 641-9179 jason-jordan-131" at bounding box center [946, 375] width 1395 height 55
copy tr "[PHONE_NUMBER]"
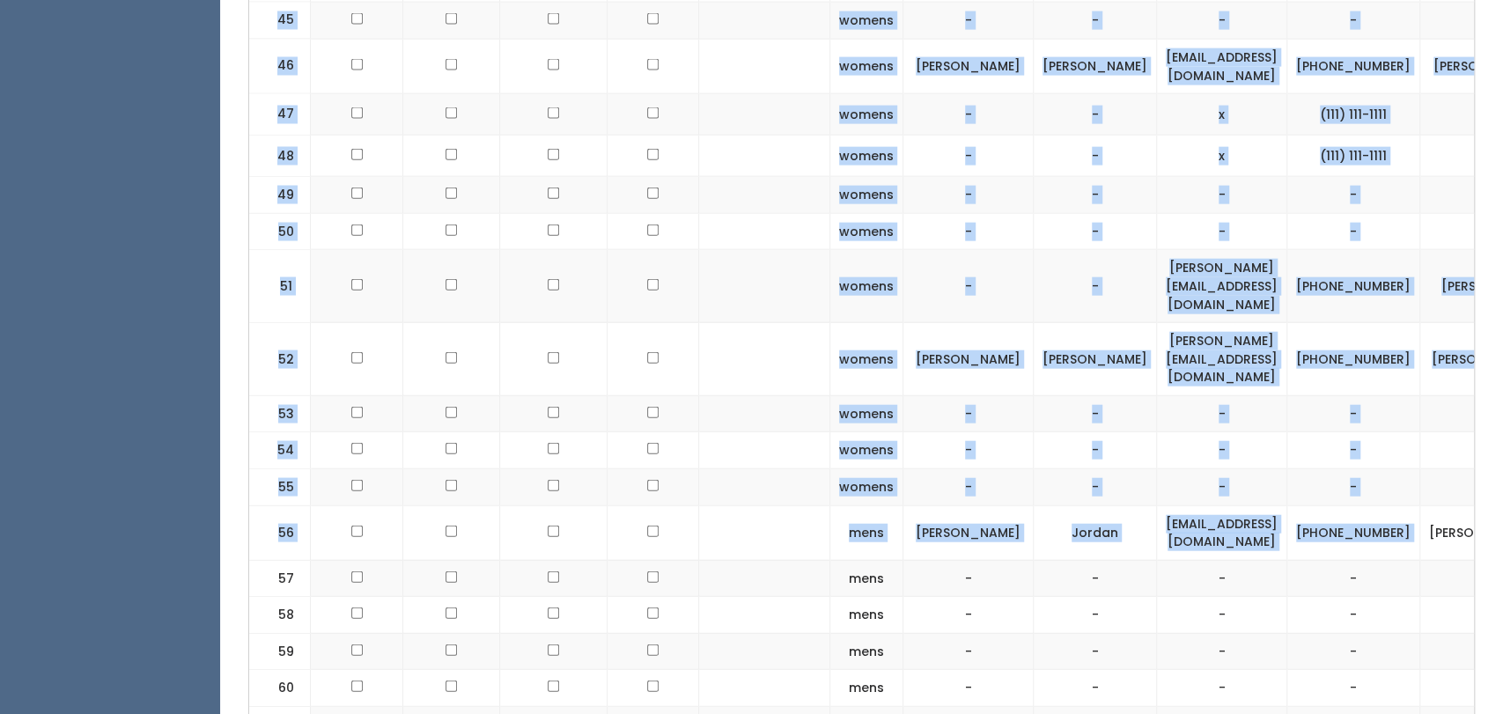
scroll to position [0, 149]
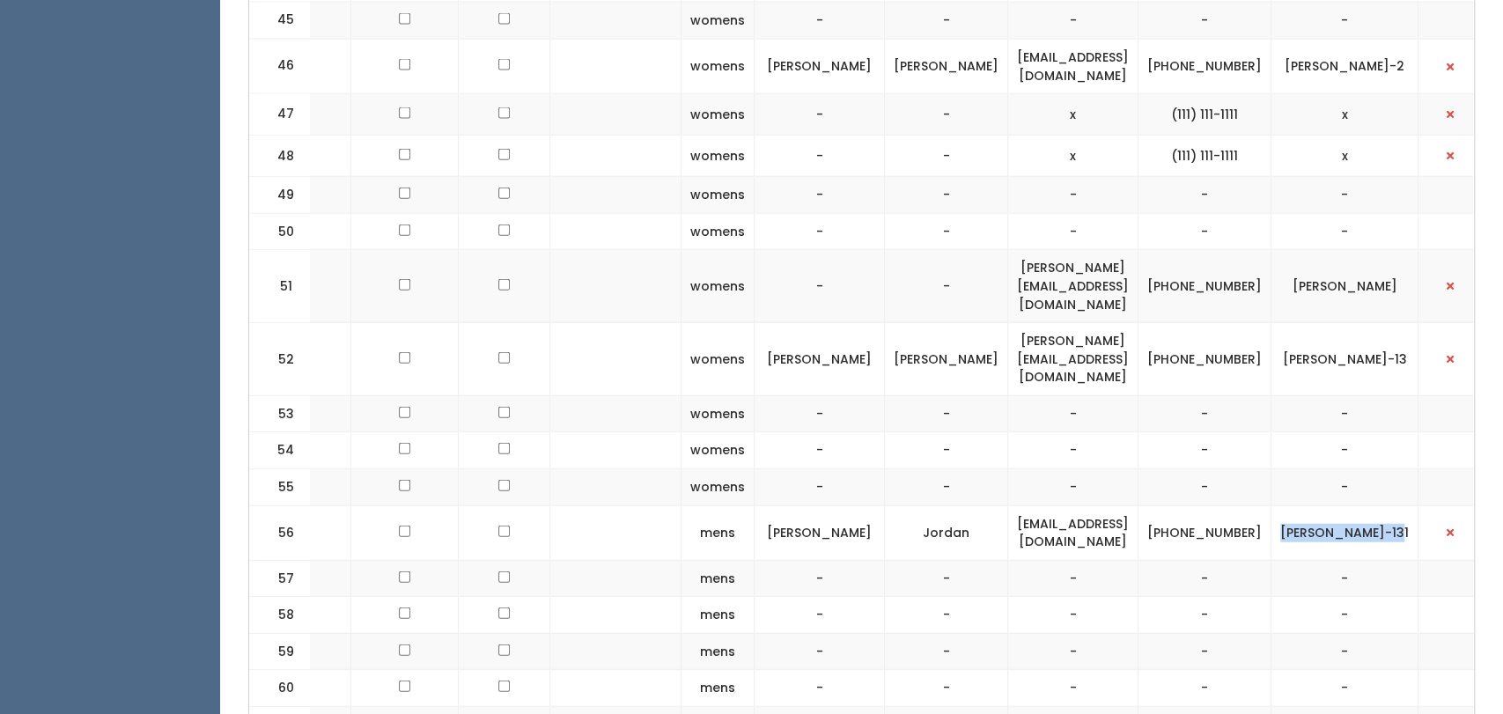
drag, startPoint x: 1436, startPoint y: 415, endPoint x: 1398, endPoint y: 407, distance: 38.7
click at [1398, 505] on td "[PERSON_NAME]-131" at bounding box center [1344, 532] width 147 height 55
copy td "[PERSON_NAME]-131"
drag, startPoint x: 1249, startPoint y: 433, endPoint x: 1192, endPoint y: 405, distance: 63.8
click at [1192, 505] on td "(405) 641-9179" at bounding box center [1204, 532] width 133 height 55
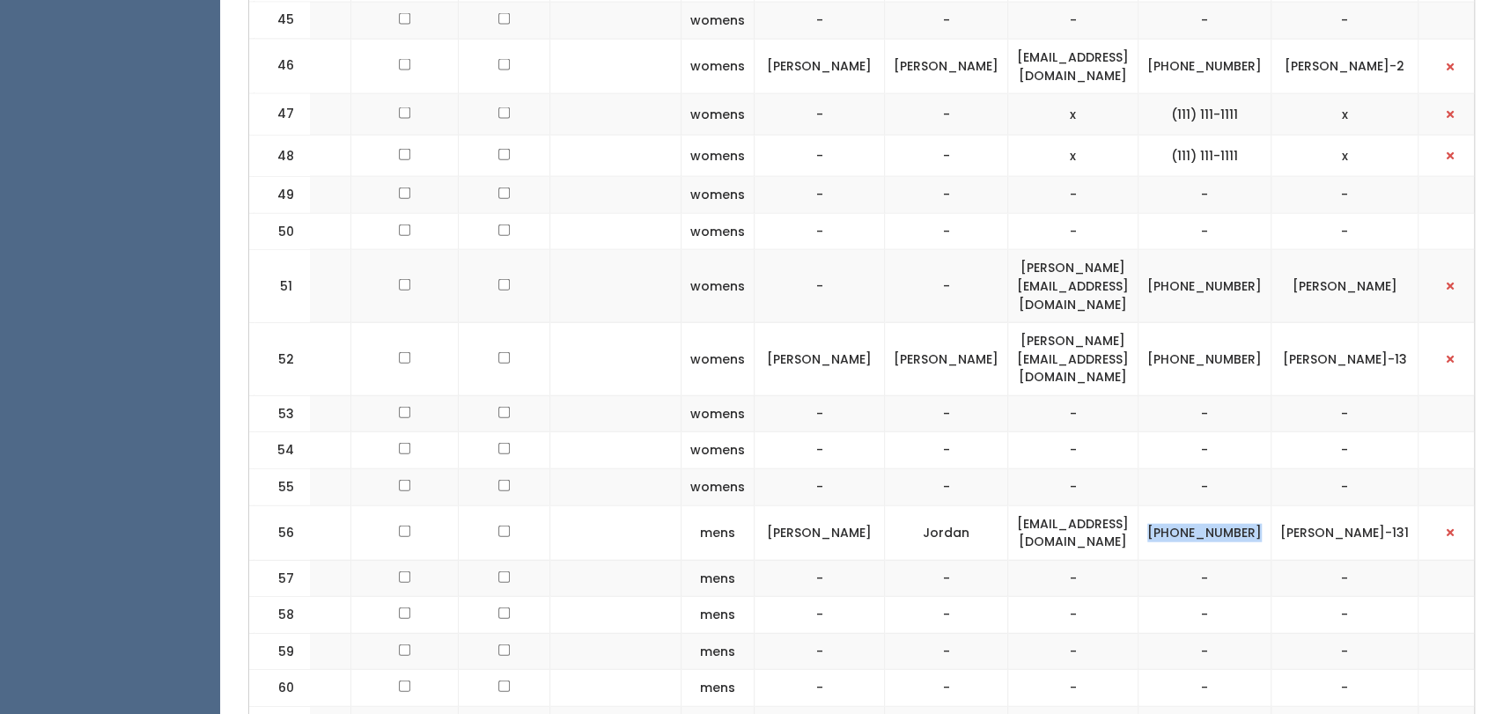
copy td "(405) 641-9179"
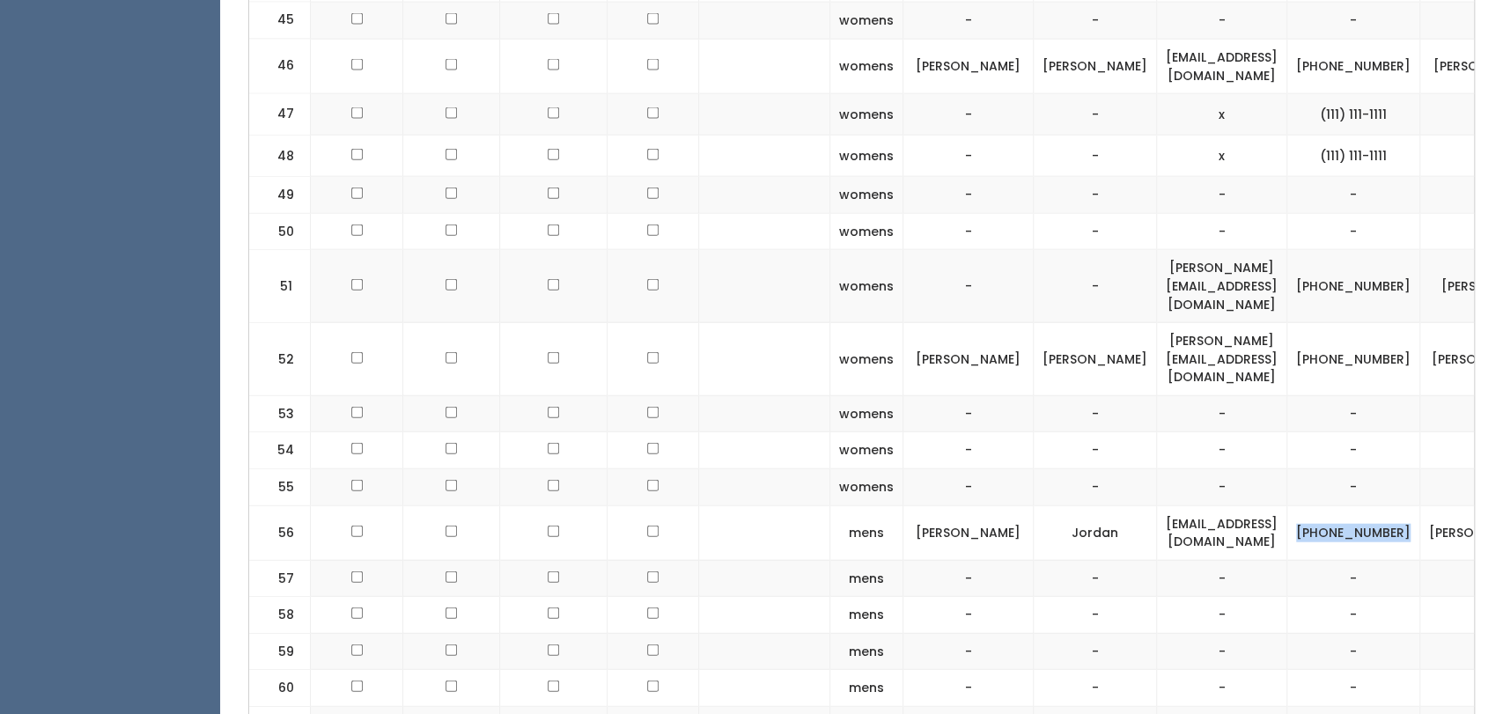
checkbox input "true"
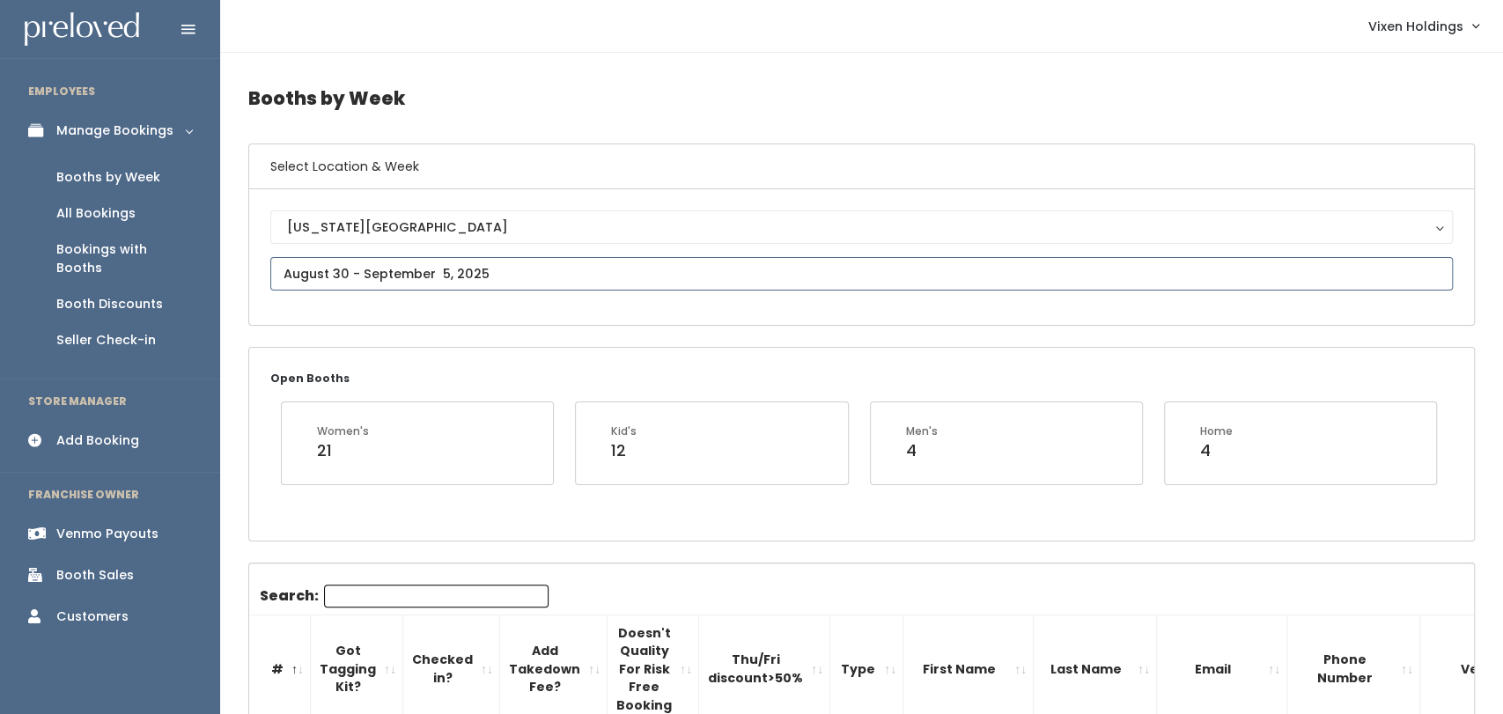
click at [441, 271] on input "text" at bounding box center [861, 273] width 1182 height 33
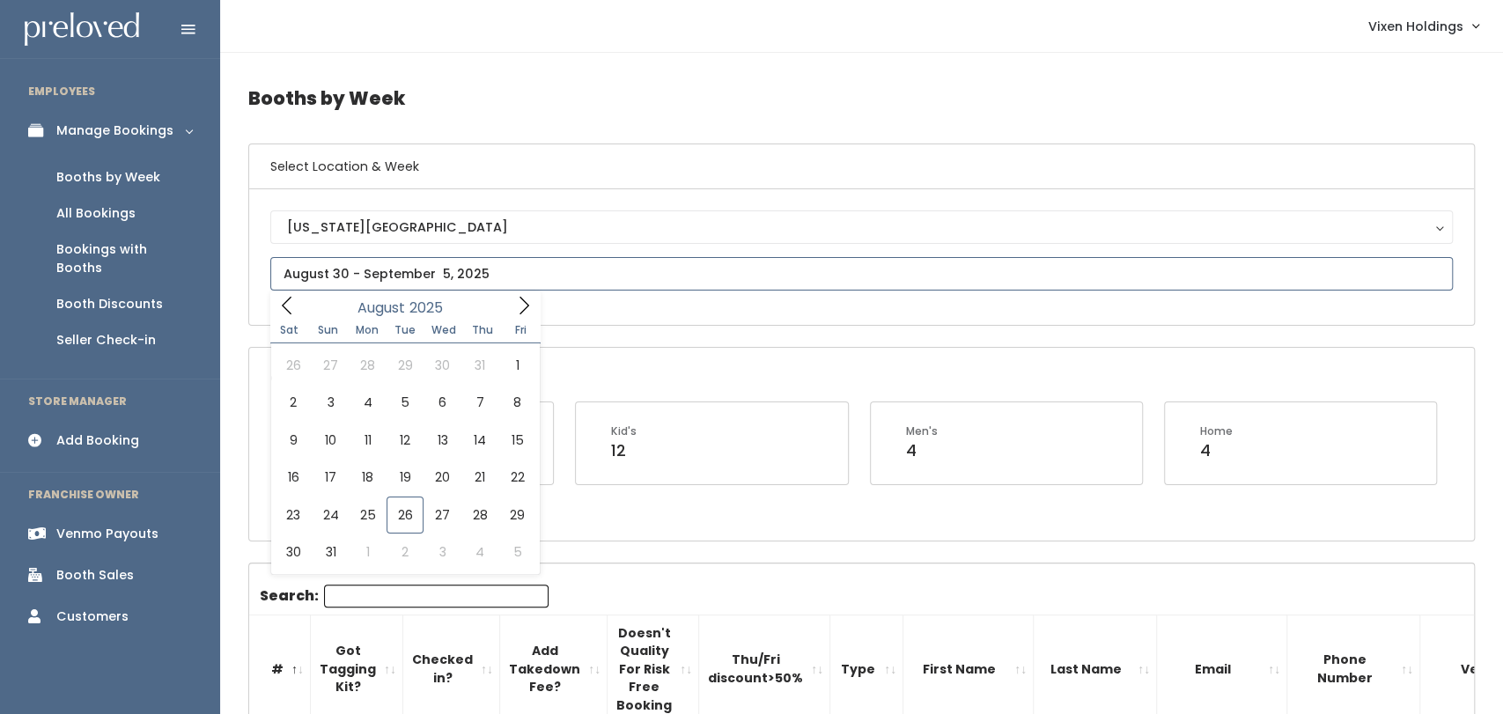
click at [519, 293] on span at bounding box center [523, 304] width 33 height 27
type input "September 6 to September 12"
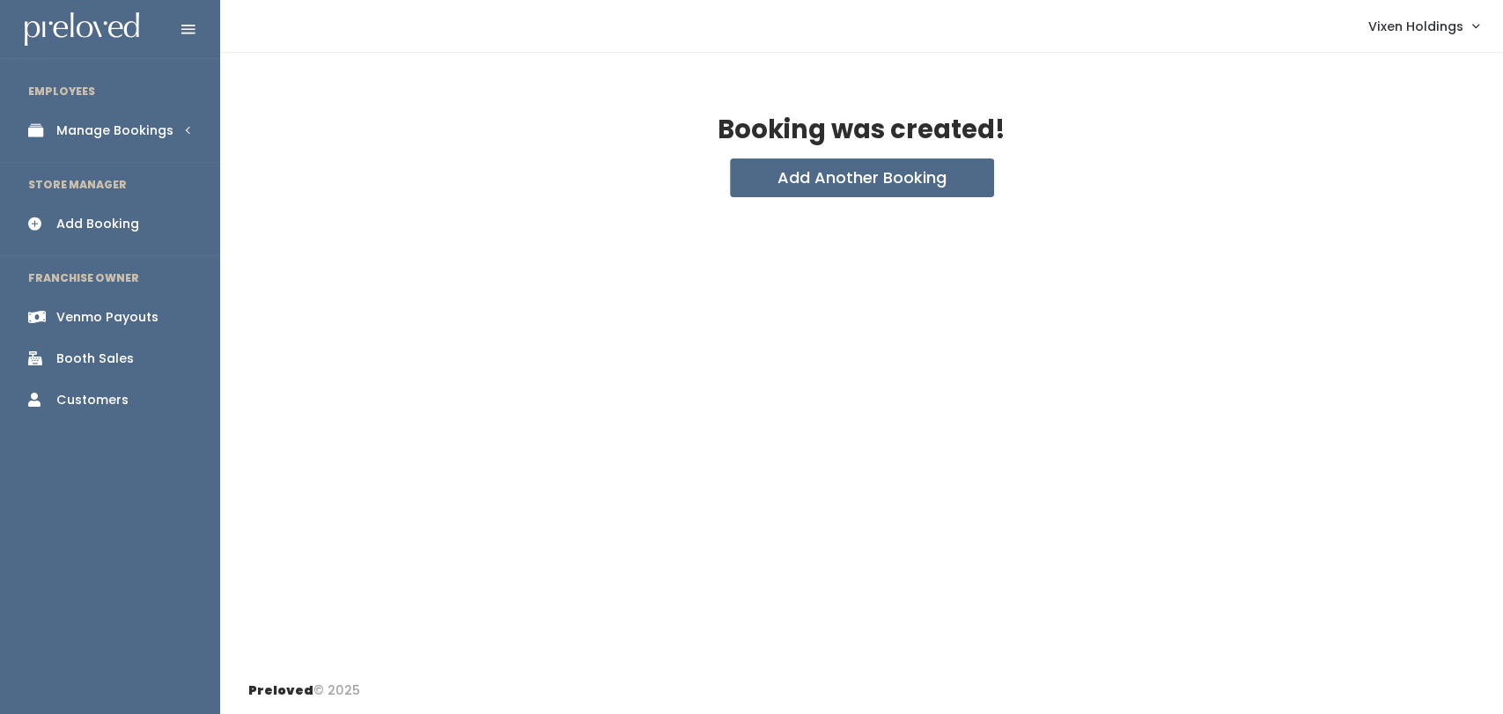
click at [120, 144] on link "Manage Bookings" at bounding box center [110, 131] width 220 height 40
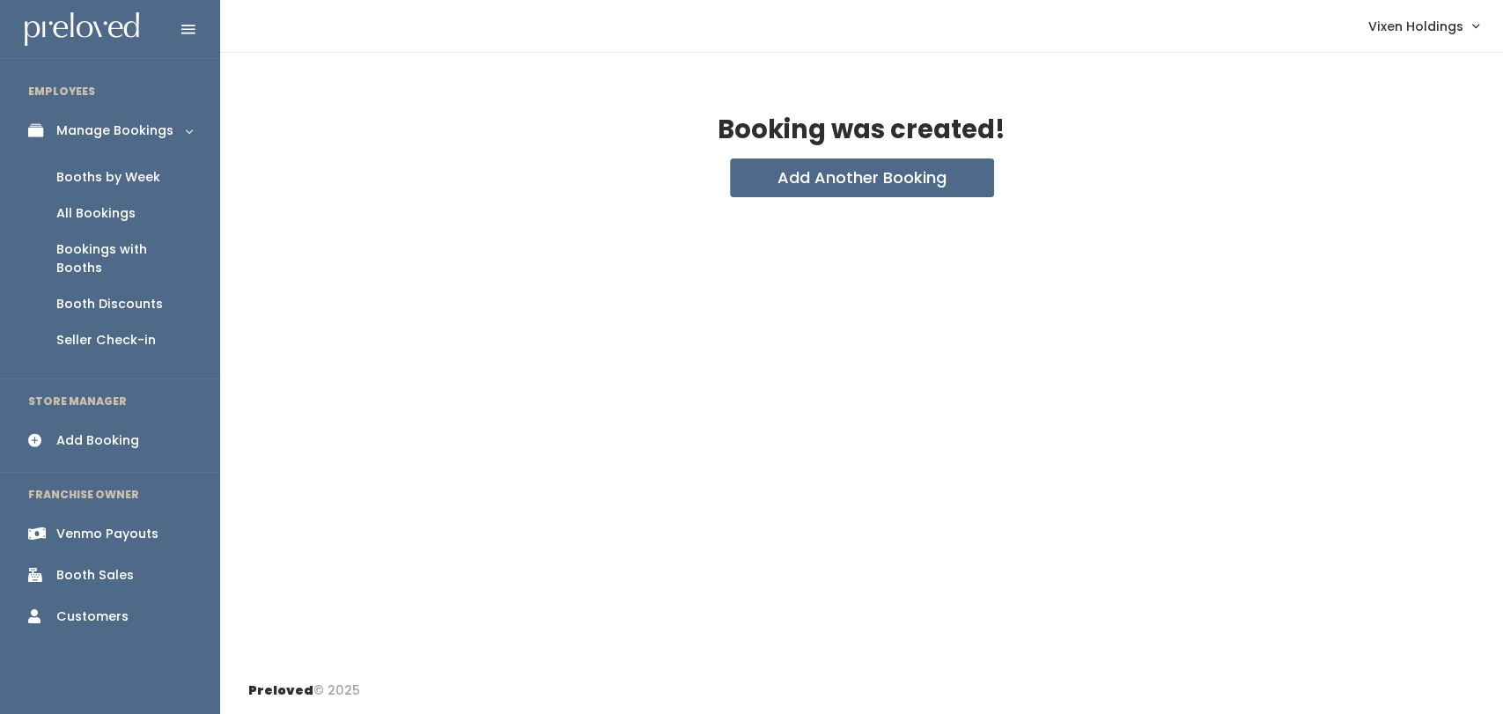
click at [85, 184] on div "Booths by Week" at bounding box center [108, 177] width 104 height 18
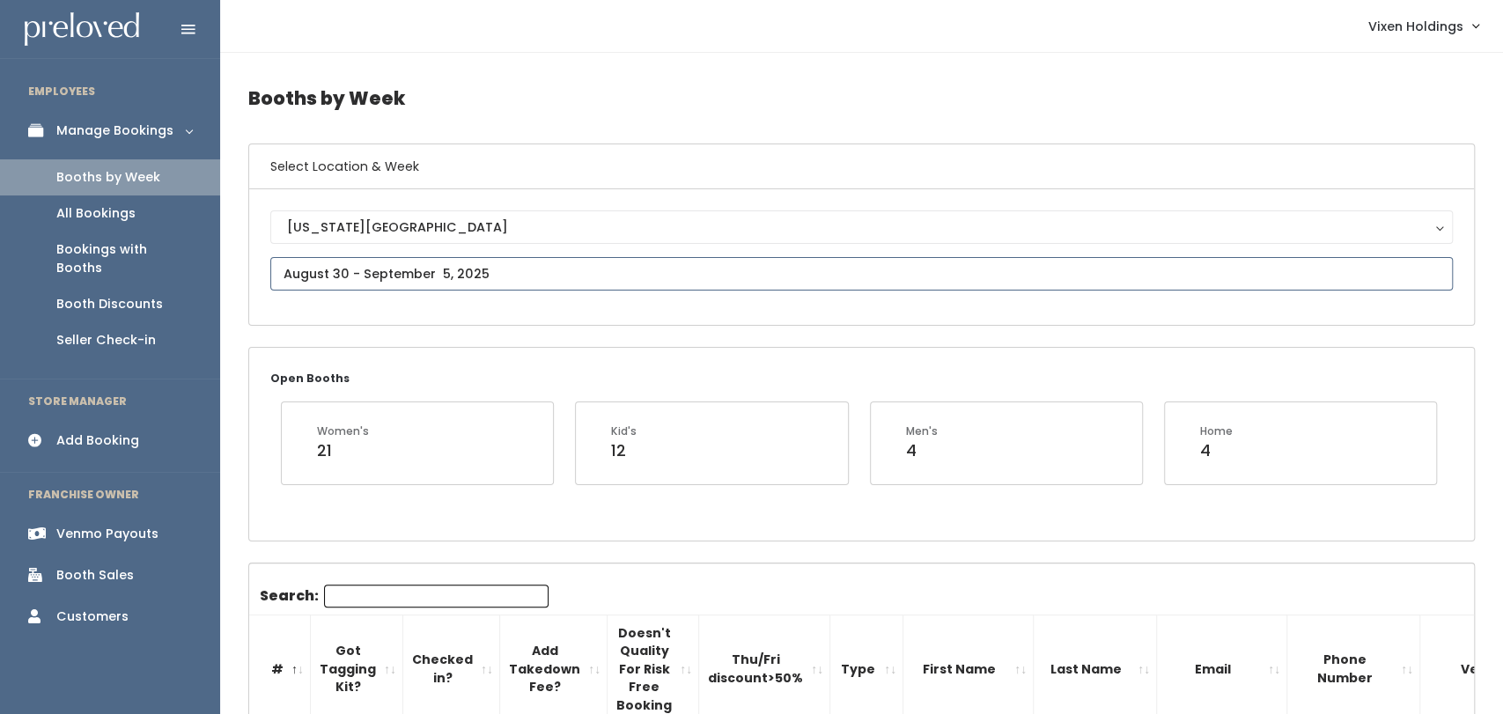
click at [429, 262] on input "text" at bounding box center [861, 273] width 1182 height 33
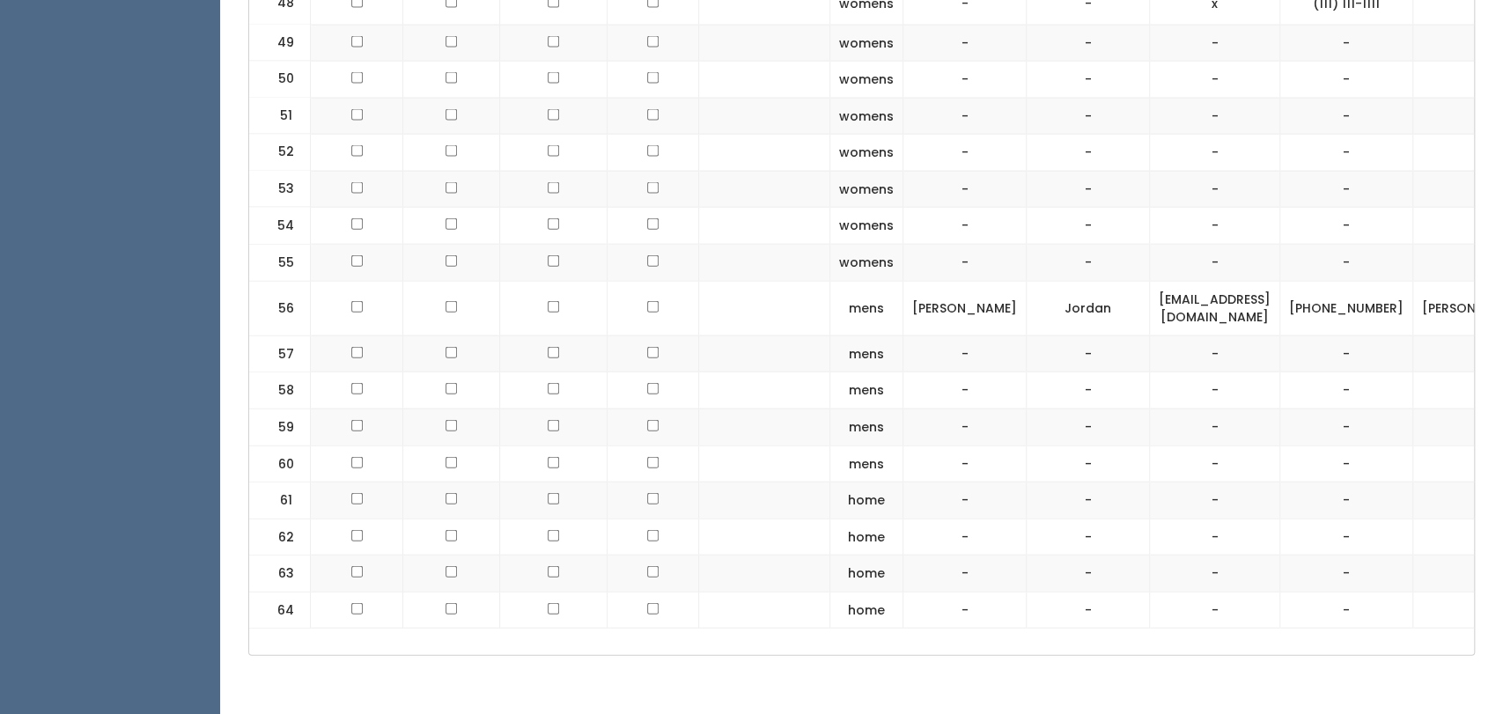
scroll to position [2596, 0]
click at [346, 283] on td at bounding box center [357, 310] width 92 height 55
click at [363, 283] on td at bounding box center [357, 310] width 92 height 55
checkbox input "true"
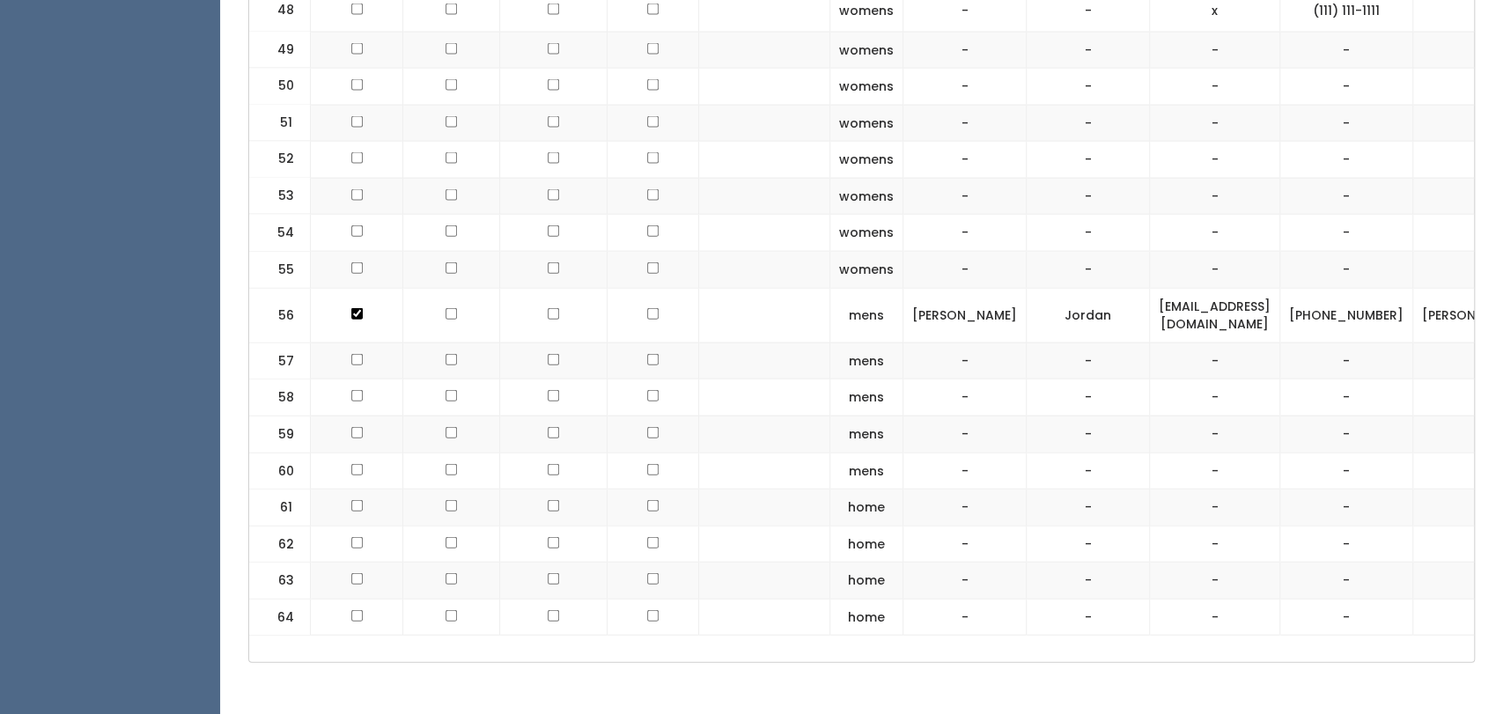
scroll to position [2618, 0]
